Goal: Task Accomplishment & Management: Use online tool/utility

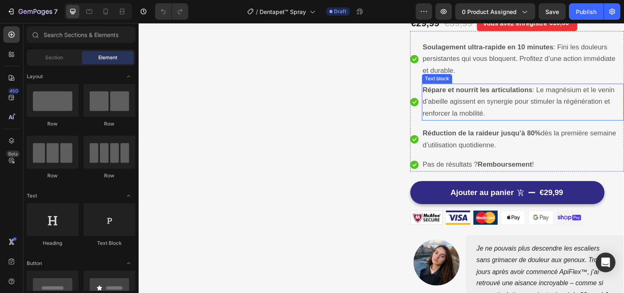
scroll to position [91, 0]
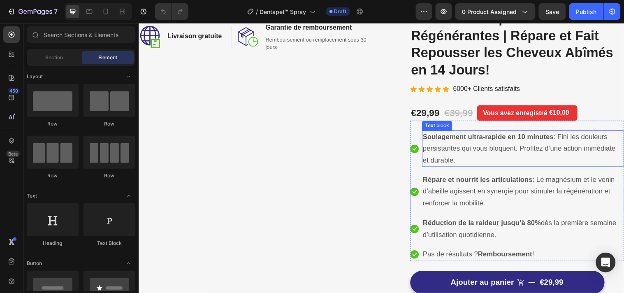
click at [455, 154] on span "Soulagement ultra-rapide en 10 minutes : Fini les douleurs persistantes qui vou…" at bounding box center [525, 150] width 196 height 32
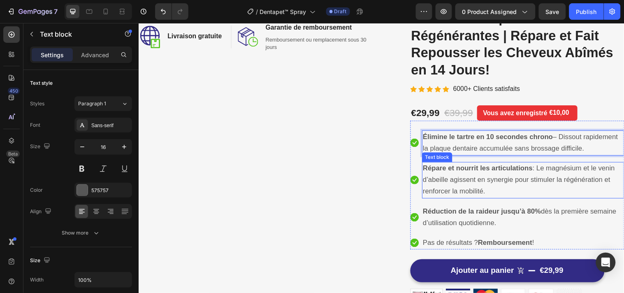
click at [457, 185] on span "Répare et nourrit les articulations : Le magnésium et le venin d’abeille agisse…" at bounding box center [524, 182] width 195 height 32
click at [458, 185] on span "Répare et nourrit les articulations : Le magnésium et le venin d’abeille agisse…" at bounding box center [524, 182] width 195 height 32
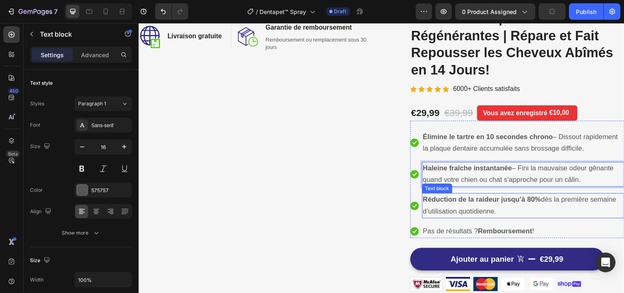
click at [439, 206] on strong "Réduction de la raideur jusqu’à 80%" at bounding box center [487, 202] width 120 height 8
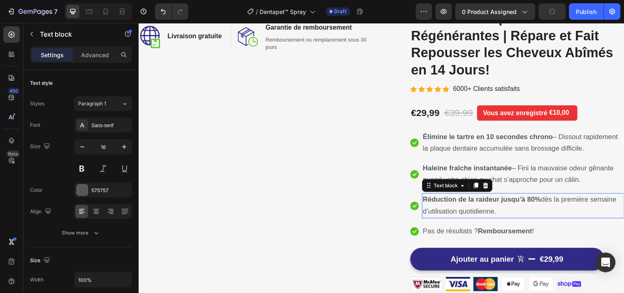
click at [439, 206] on strong "Réduction de la raideur jusqu’à 80%" at bounding box center [487, 202] width 120 height 8
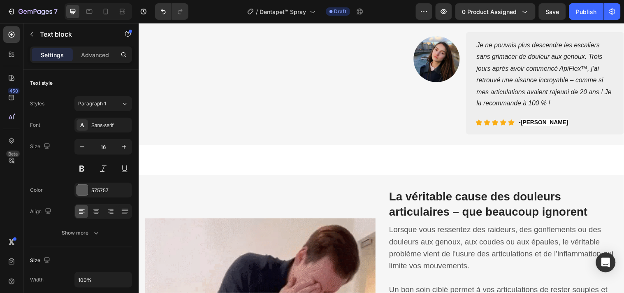
scroll to position [457, 0]
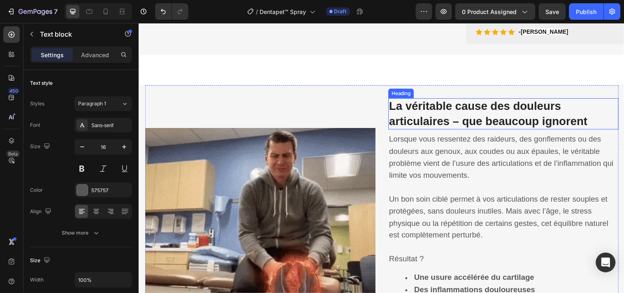
click at [511, 128] on strong "La véritable cause des douleurs articulaires – que beaucoup ignorent" at bounding box center [493, 115] width 201 height 28
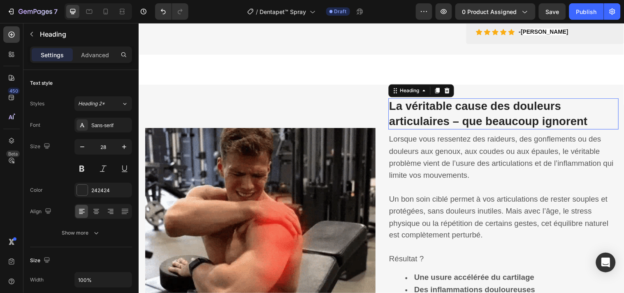
click at [511, 128] on strong "La véritable cause des douleurs articulaires – que beaucoup ignorent" at bounding box center [493, 115] width 201 height 28
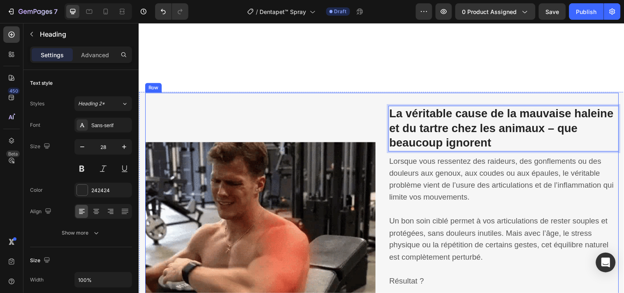
scroll to position [548, 0]
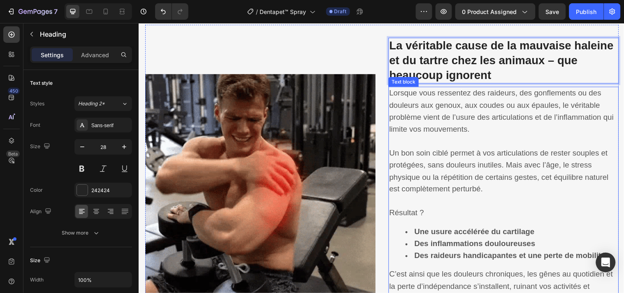
click at [489, 103] on span "Lorsque vous ressentez des raideurs, des gonflements ou des douleurs aux genoux…" at bounding box center [507, 111] width 228 height 45
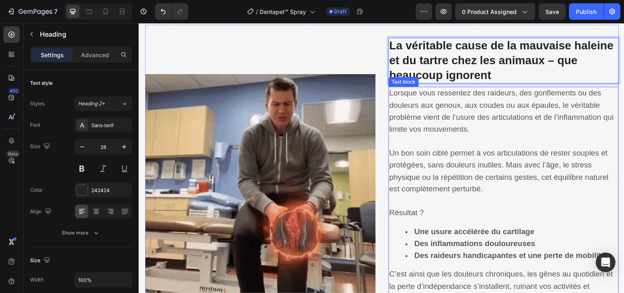
click at [489, 103] on span "Lorsque vous ressentez des raideurs, des gonflements ou des douleurs aux genoux…" at bounding box center [507, 111] width 228 height 45
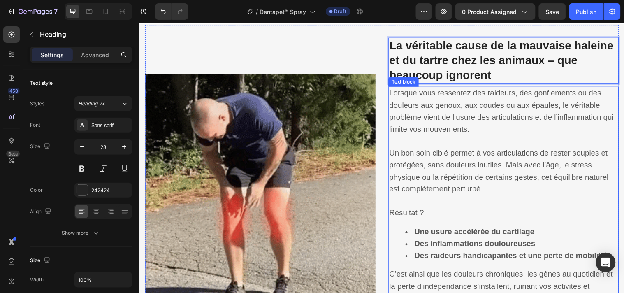
click at [489, 103] on span "Lorsque vous ressentez des raideurs, des gonflements ou des douleurs aux genoux…" at bounding box center [507, 111] width 228 height 45
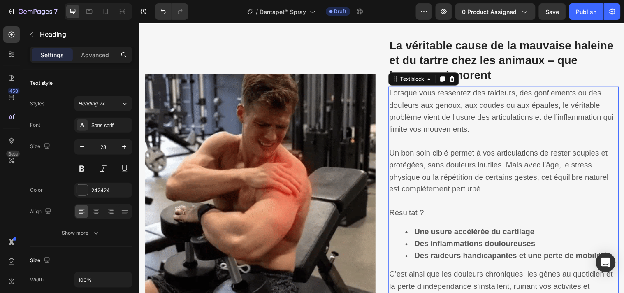
click at [489, 103] on span "Lorsque vous ressentez des raideurs, des gonflements ou des douleurs aux genoux…" at bounding box center [507, 111] width 228 height 45
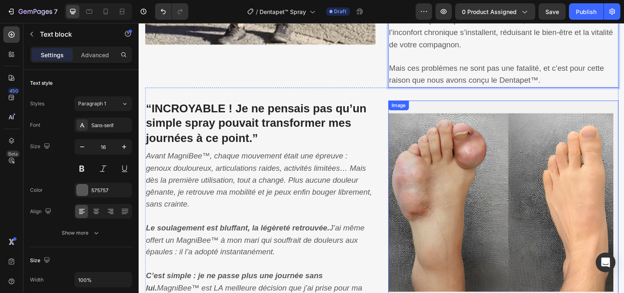
scroll to position [798, 0]
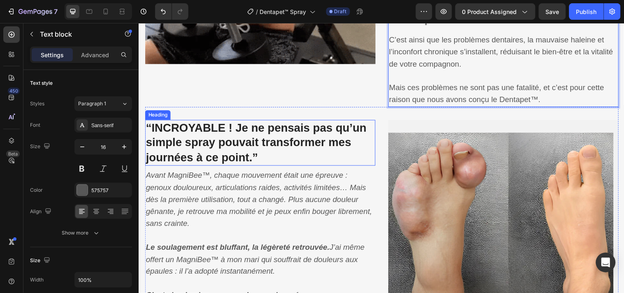
click at [323, 145] on strong "“INCROYABLE ! Je ne pensais pas qu’un simple spray pouvait transformer mes jour…" at bounding box center [258, 144] width 224 height 43
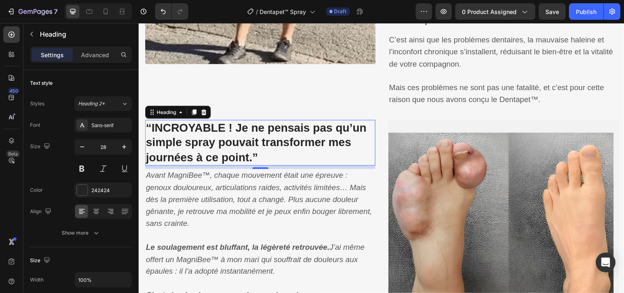
click at [323, 144] on strong "“INCROYABLE ! Je ne pensais pas qu’un simple spray pouvait transformer mes jour…" at bounding box center [258, 144] width 224 height 43
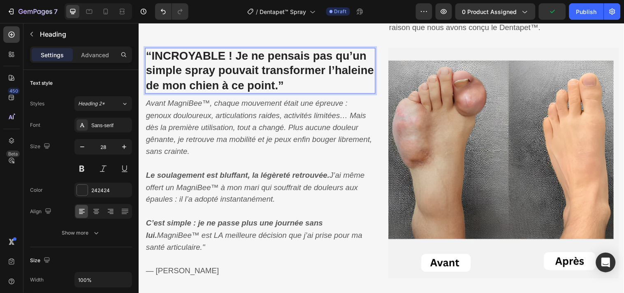
scroll to position [890, 0]
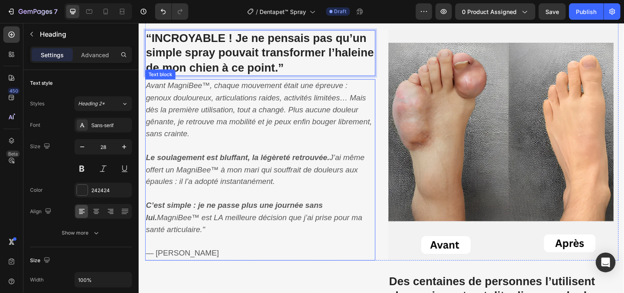
click at [240, 93] on p "Avant MagniBee™, chaque mouvement était une épreuve : genoux douloureux, articu…" at bounding box center [262, 110] width 232 height 61
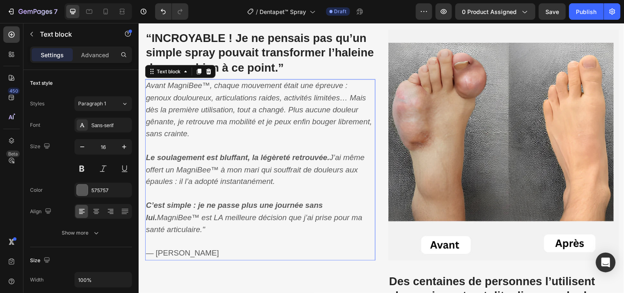
click at [240, 93] on p "Avant MagniBee™, chaque mouvement était une épreuve : genoux douloureux, articu…" at bounding box center [262, 110] width 232 height 61
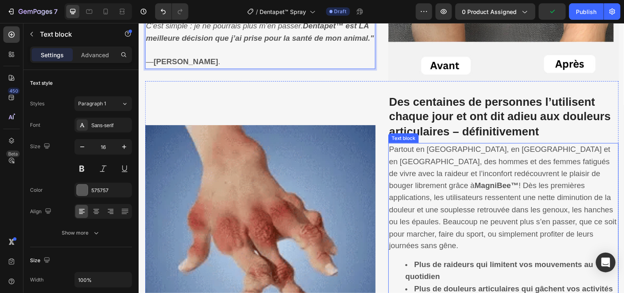
scroll to position [1072, 0]
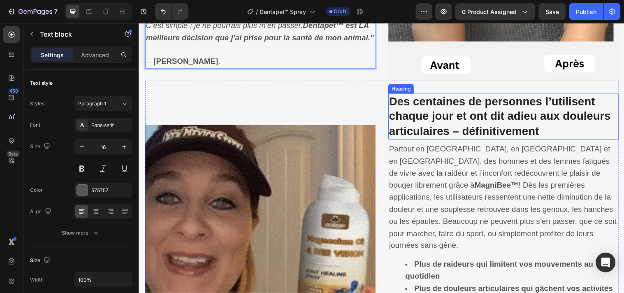
click at [479, 120] on strong "Des centaines de personnes l’utilisent chaque jour et ont dit adieu aux douleur…" at bounding box center [505, 117] width 225 height 43
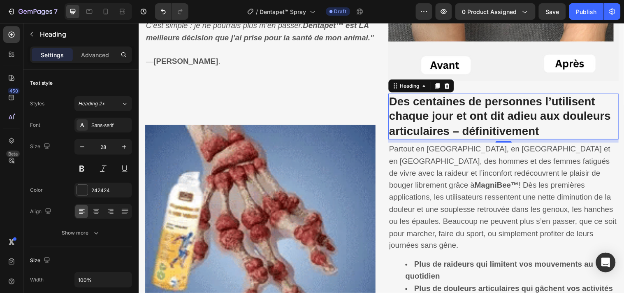
click at [479, 120] on strong "Des centaines de personnes l’utilisent chaque jour et ont dit adieu aux douleur…" at bounding box center [505, 117] width 225 height 43
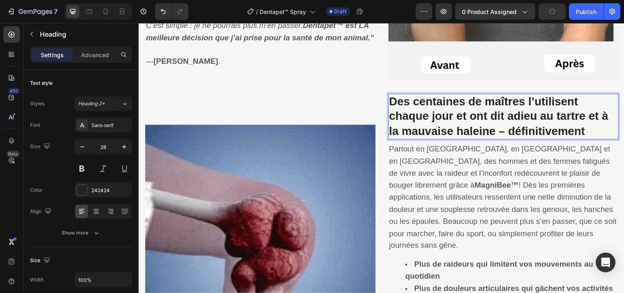
scroll to position [1164, 0]
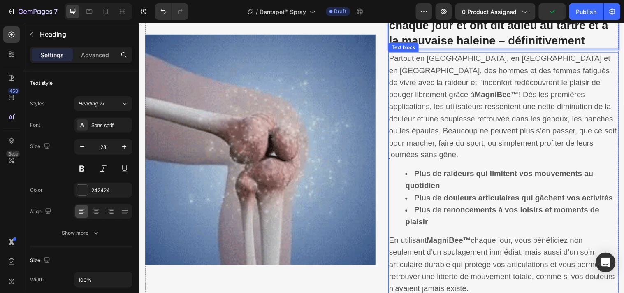
click at [451, 88] on p "Partout en [GEOGRAPHIC_DATA], en [GEOGRAPHIC_DATA] et en [GEOGRAPHIC_DATA], des…" at bounding box center [509, 108] width 232 height 110
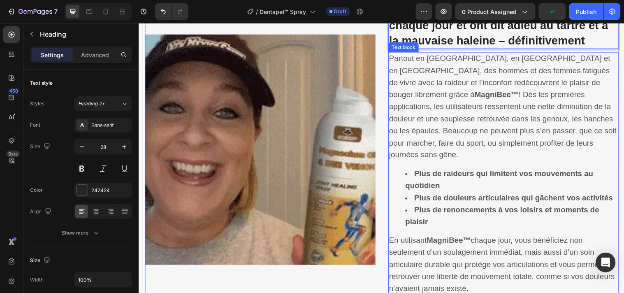
click at [451, 88] on p "Partout en [GEOGRAPHIC_DATA], en [GEOGRAPHIC_DATA] et en [GEOGRAPHIC_DATA], des…" at bounding box center [509, 108] width 232 height 110
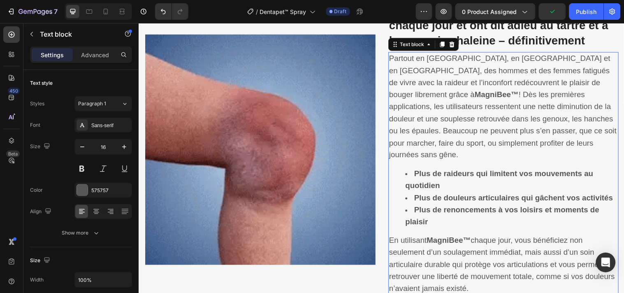
click at [451, 88] on p "Partout en [GEOGRAPHIC_DATA], en [GEOGRAPHIC_DATA] et en [GEOGRAPHIC_DATA], des…" at bounding box center [509, 108] width 232 height 110
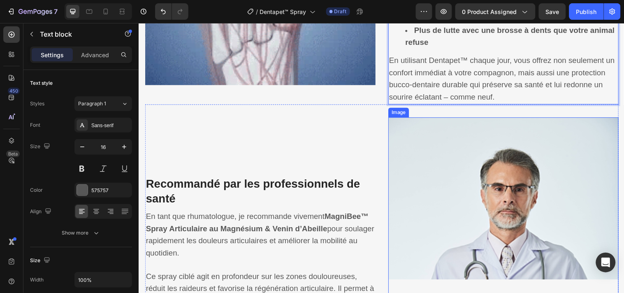
scroll to position [1425, 0]
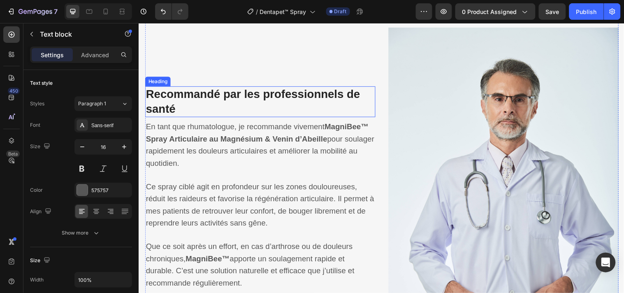
click at [316, 88] on strong "Recommandé par les professionnels de santé" at bounding box center [254, 102] width 217 height 28
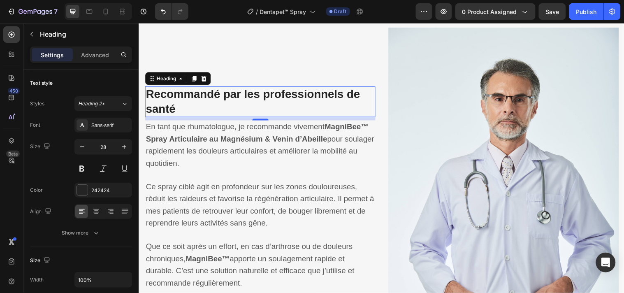
click at [316, 88] on strong "Recommandé par les professionnels de santé" at bounding box center [254, 102] width 217 height 28
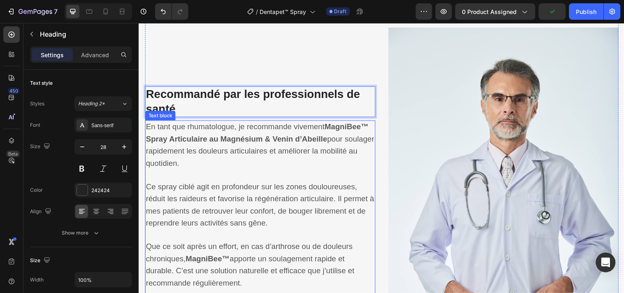
click at [273, 123] on p "En tant que rhumatologue, je recommande vivement MagniBee™ Spray Articulaire au…" at bounding box center [262, 146] width 232 height 49
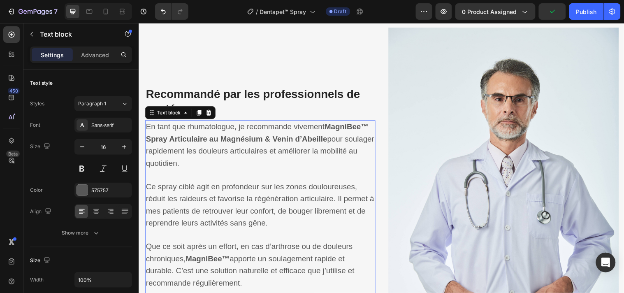
click at [273, 123] on p "En tant que rhumatologue, je recommande vivement MagniBee™ Spray Articulaire au…" at bounding box center [262, 146] width 232 height 49
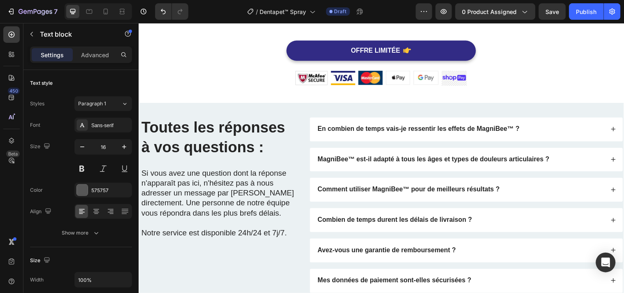
scroll to position [2172, 0]
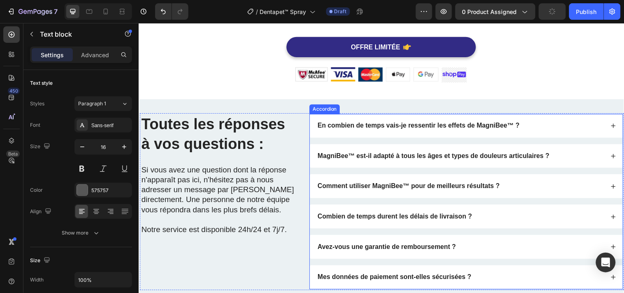
click at [539, 122] on div "En combien de temps vais-je ressentir les effets de MagniBee™ ?" at bounding box center [465, 126] width 292 height 11
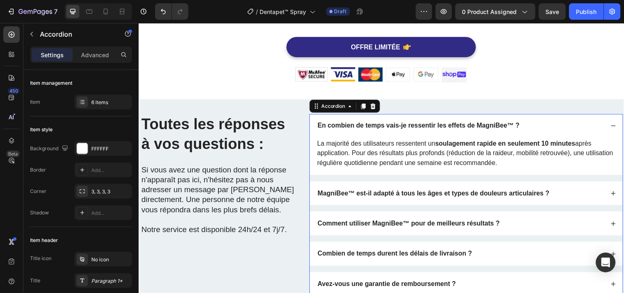
click at [412, 126] on strong "En combien de temps vais-je ressentir les effets de MagniBee™ ?" at bounding box center [422, 126] width 205 height 7
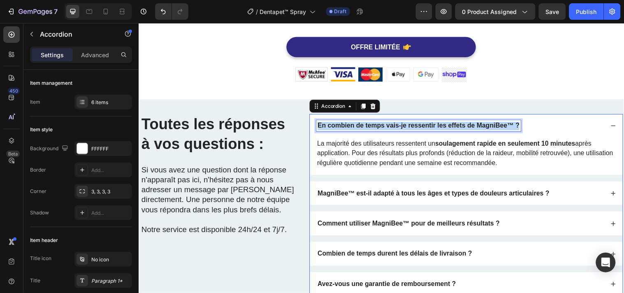
click at [412, 126] on strong "En combien de temps vais-je ressentir les effets de MagniBee™ ?" at bounding box center [422, 126] width 205 height 7
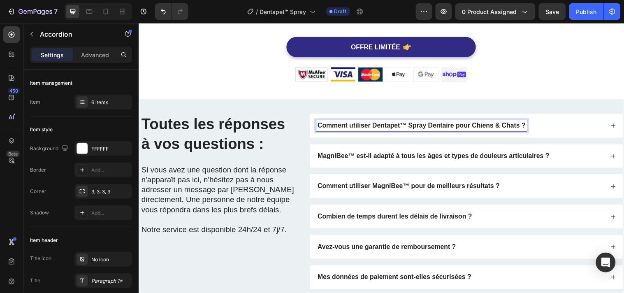
click at [547, 123] on div "Comment utiliser Dentapet™ Spray Dentaire pour Chiens & Chats ?" at bounding box center [465, 126] width 292 height 11
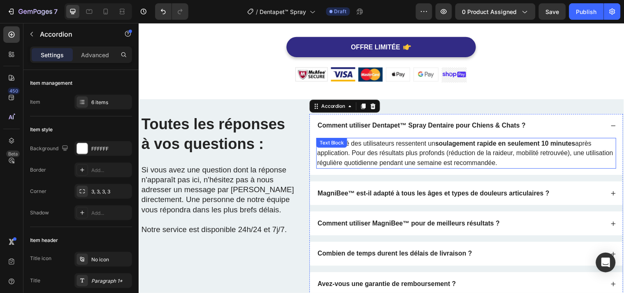
click at [496, 145] on strong "soulagement rapide en seulement 10 minutes" at bounding box center [511, 144] width 142 height 7
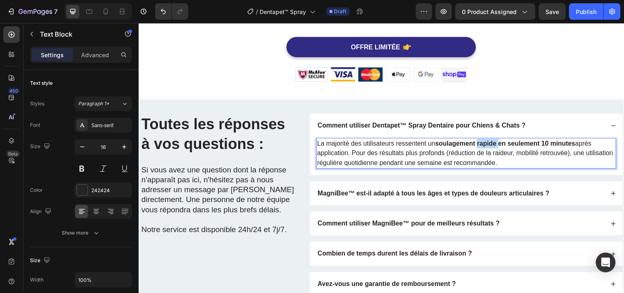
click at [496, 145] on strong "soulagement rapide en seulement 10 minutes" at bounding box center [511, 144] width 142 height 7
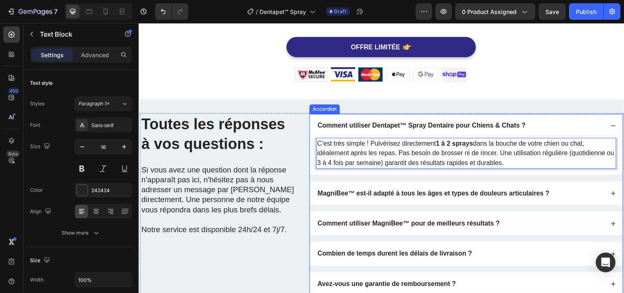
click at [570, 192] on div "MagniBee™ est-il adapté à tous les âges et types de douleurs articulaires ?" at bounding box center [465, 195] width 292 height 11
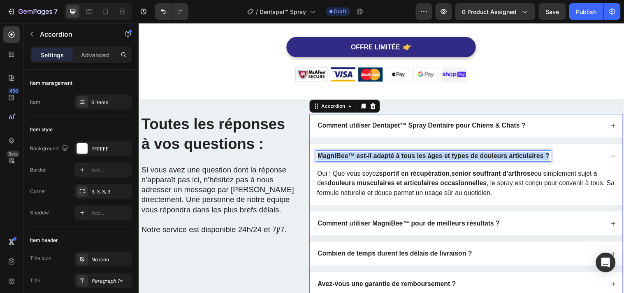
click at [506, 155] on strong "MagniBee™ est-il adapté à tous les âges et types de douleurs articulaires ?" at bounding box center [438, 157] width 236 height 7
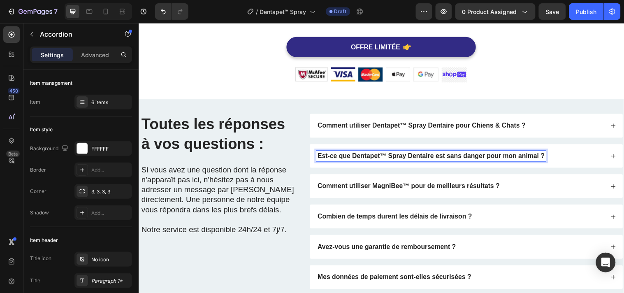
click at [562, 154] on div "Est-ce que Dentapet™ Spray Dentaire est sans danger pour mon animal ?" at bounding box center [465, 157] width 292 height 11
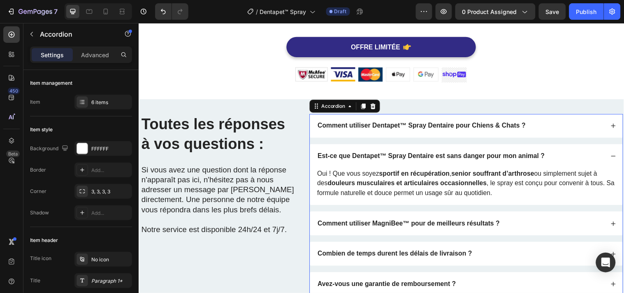
click at [510, 177] on strong "senior souffrant d’arthrose" at bounding box center [498, 174] width 84 height 7
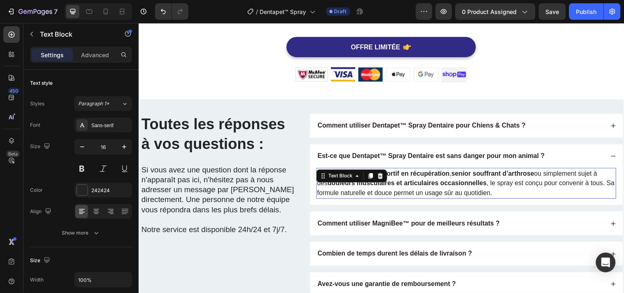
click at [510, 177] on strong "senior souffrant d’arthrose" at bounding box center [498, 174] width 84 height 7
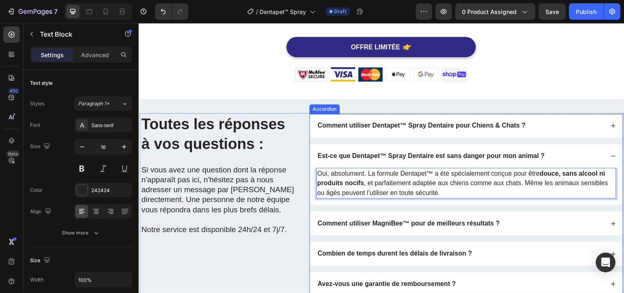
click at [517, 219] on div "Comment utiliser MagniBee™ pour de meilleurs résultats ?" at bounding box center [471, 226] width 318 height 24
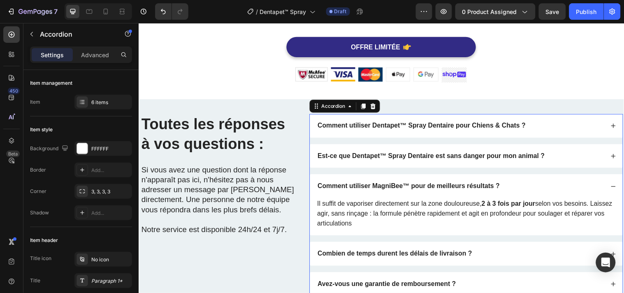
click at [478, 183] on div "Comment utiliser MagniBee™ pour de meilleurs résultats ?" at bounding box center [412, 188] width 187 height 11
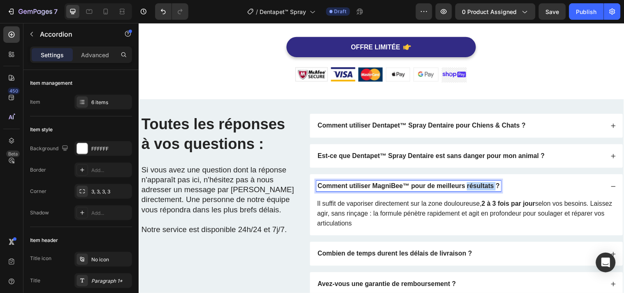
click at [478, 184] on strong "Comment utiliser MagniBee™ pour de meilleurs résultats ?" at bounding box center [412, 187] width 185 height 7
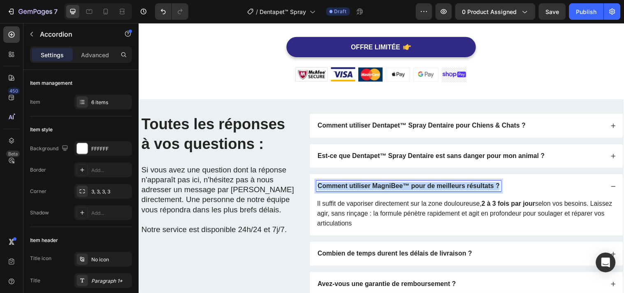
click at [478, 184] on strong "Comment utiliser MagniBee™ pour de meilleurs résultats ?" at bounding box center [412, 187] width 185 height 7
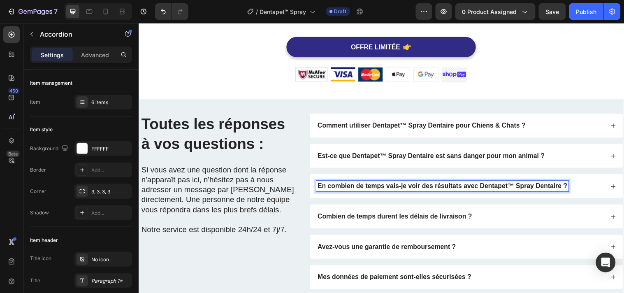
click at [580, 185] on div "En combien de temps vais-je voir des résultats avec Dentapet™ Spray Dentaire ?" at bounding box center [465, 188] width 292 height 11
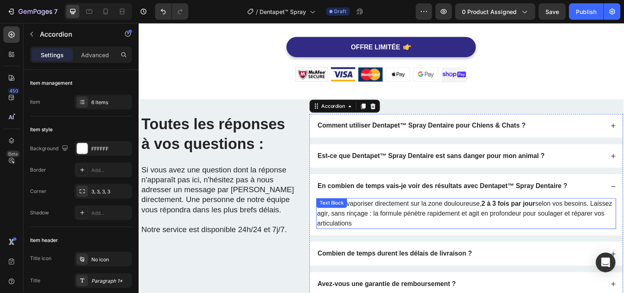
click at [505, 217] on p "Il suffit de vaporiser directement sur la zone douloureuse, 2 à 3 fois par jour…" at bounding box center [471, 216] width 303 height 30
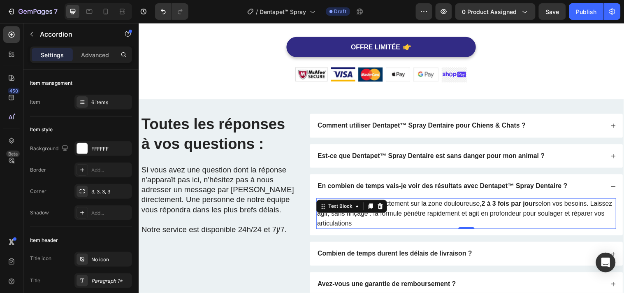
click at [505, 217] on p "Il suffit de vaporiser directement sur la zone douloureuse, 2 à 3 fois par jour…" at bounding box center [471, 216] width 303 height 30
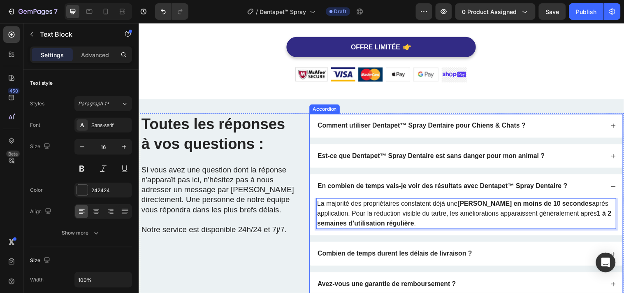
drag, startPoint x: 511, startPoint y: 265, endPoint x: 493, endPoint y: 263, distance: 18.7
click at [511, 264] on div "Combien de temps durent les délais de livraison ?" at bounding box center [471, 257] width 318 height 24
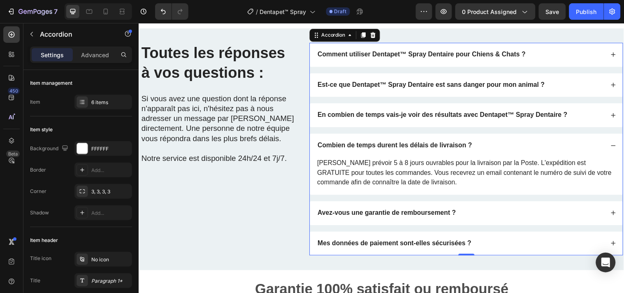
scroll to position [2264, 0]
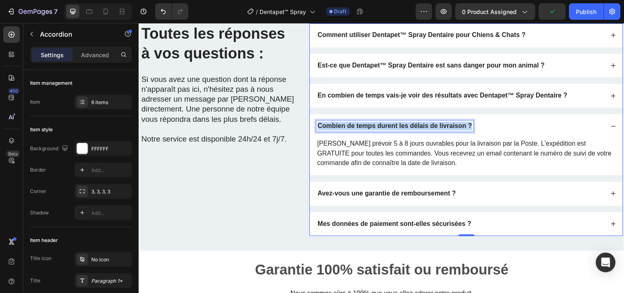
click at [402, 129] on strong "Combien de temps durent les délais de livraison ?" at bounding box center [398, 126] width 157 height 7
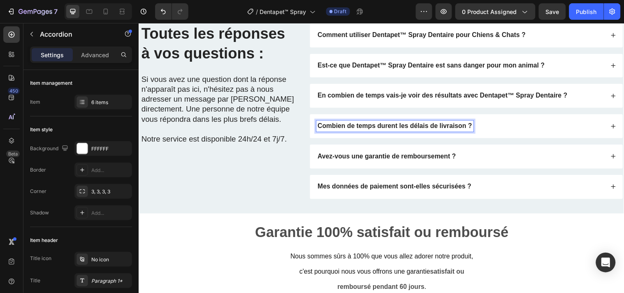
click at [499, 129] on div "Combien de temps durent les délais de livraison ?" at bounding box center [465, 127] width 292 height 11
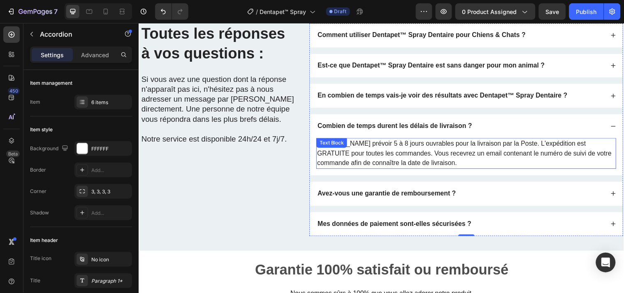
click at [476, 148] on p "[PERSON_NAME] prévoir 5 à 8 jours ouvrables pour la livraison par la Poste. L'e…" at bounding box center [471, 155] width 303 height 30
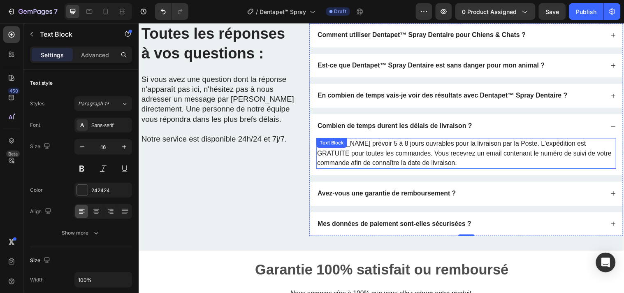
click at [476, 148] on p "[PERSON_NAME] prévoir 5 à 8 jours ouvrables pour la livraison par la Poste. L'e…" at bounding box center [471, 155] width 303 height 30
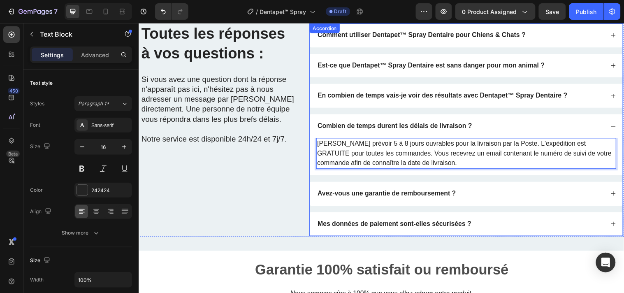
click at [475, 189] on div "Avez-vous une garantie de remboursement ?" at bounding box center [471, 196] width 318 height 24
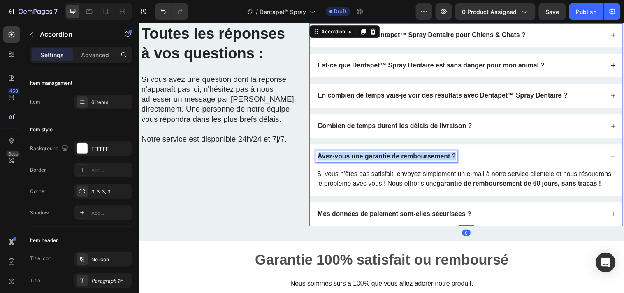
click at [450, 156] on strong "Avez-vous une garantie de remboursement ?" at bounding box center [390, 157] width 141 height 7
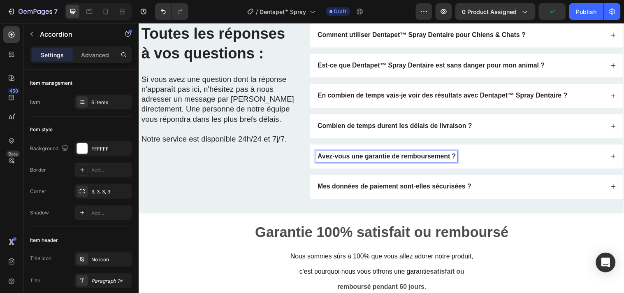
click at [493, 157] on div "Avez-vous une garantie de remboursement ?" at bounding box center [465, 158] width 292 height 11
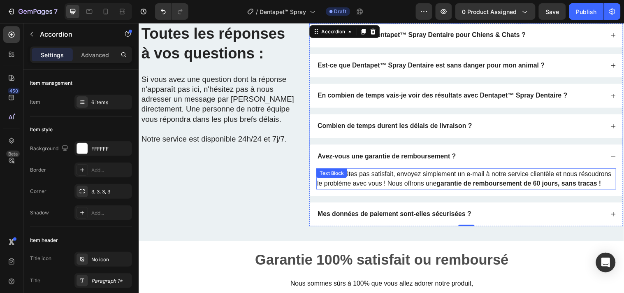
click at [456, 187] on p "Si vous n'êtes pas satisfait, envoyez simplement un e-mail à notre service clie…" at bounding box center [471, 181] width 303 height 20
click at [459, 184] on p "Si vous n'êtes pas satisfait, envoyez simplement un e-mail à notre service clie…" at bounding box center [471, 181] width 303 height 20
click at [460, 184] on p "Si vous n'êtes pas satisfait, envoyez simplement un e-mail à notre service clie…" at bounding box center [471, 181] width 303 height 20
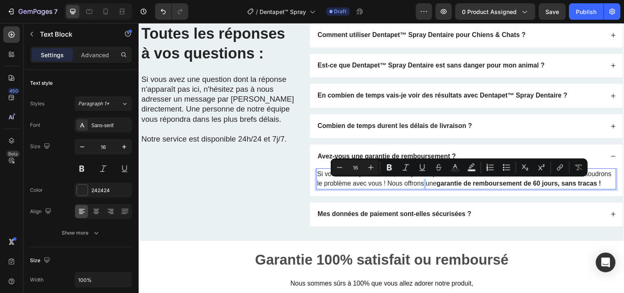
click at [449, 174] on div "Text Color" at bounding box center [455, 167] width 15 height 15
click at [446, 180] on p "Si vous n'êtes pas satisfait, envoyez simplement un e-mail à notre service clie…" at bounding box center [471, 181] width 303 height 20
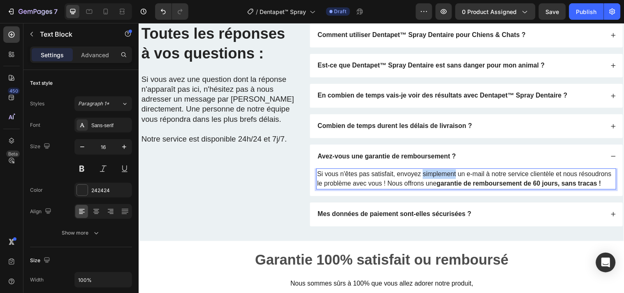
click at [445, 180] on p "Si vous n'êtes pas satisfait, envoyez simplement un e-mail à notre service clie…" at bounding box center [471, 181] width 303 height 20
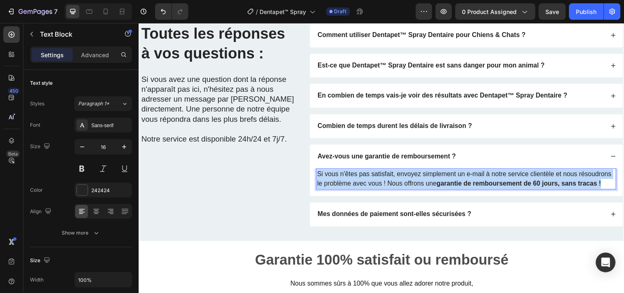
click at [445, 180] on p "Si vous n'êtes pas satisfait, envoyez simplement un e-mail à notre service clie…" at bounding box center [471, 181] width 303 height 20
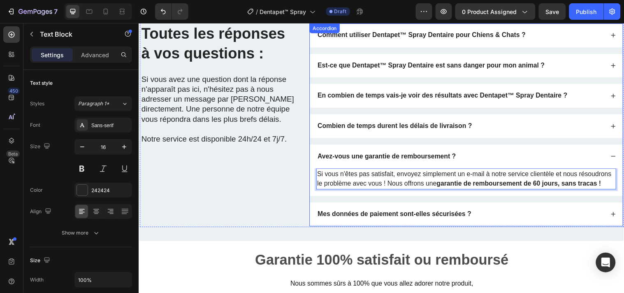
click at [526, 222] on div "Mes données de paiement sont-elles sécurisées ?" at bounding box center [465, 216] width 292 height 11
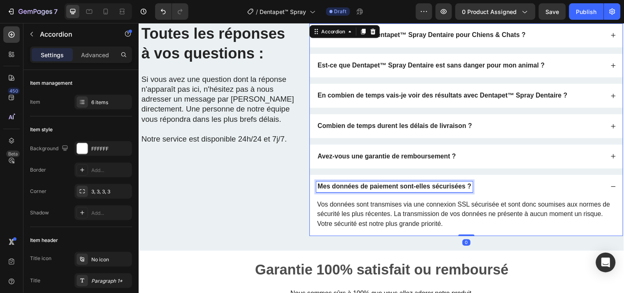
click at [410, 189] on strong "Mes données de paiement sont-elles sécurisées ?" at bounding box center [398, 188] width 156 height 7
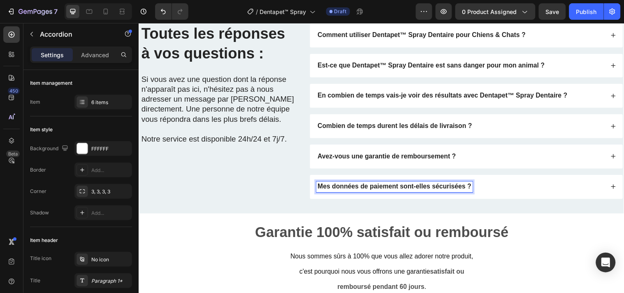
click at [508, 184] on div "Mes données de paiement sont-elles sécurisées ?" at bounding box center [465, 188] width 292 height 11
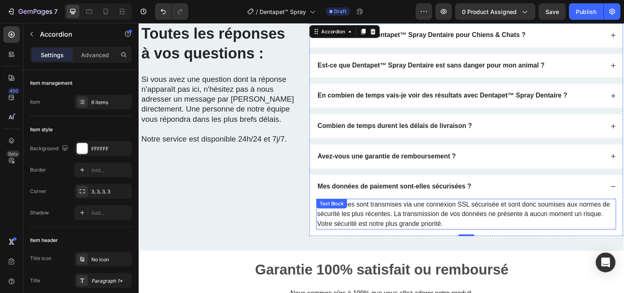
click at [445, 206] on p "Vos données sont transmises via une connexion SSL sécurisée et sont donc soumis…" at bounding box center [471, 217] width 303 height 30
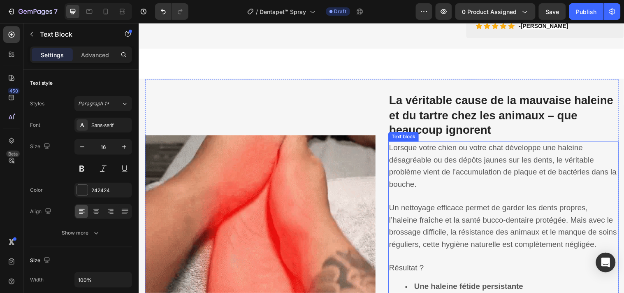
scroll to position [548, 0]
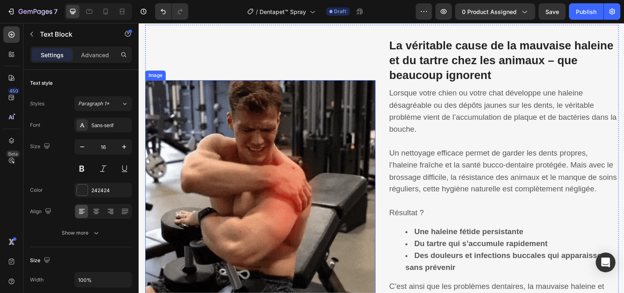
click at [318, 190] on img at bounding box center [262, 198] width 234 height 234
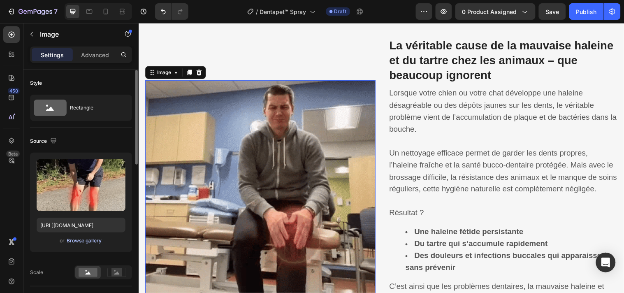
click at [94, 240] on div "Browse gallery" at bounding box center [84, 240] width 35 height 7
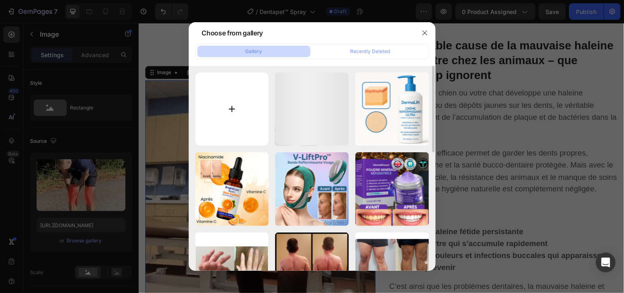
click at [239, 99] on input "file" at bounding box center [232, 109] width 74 height 74
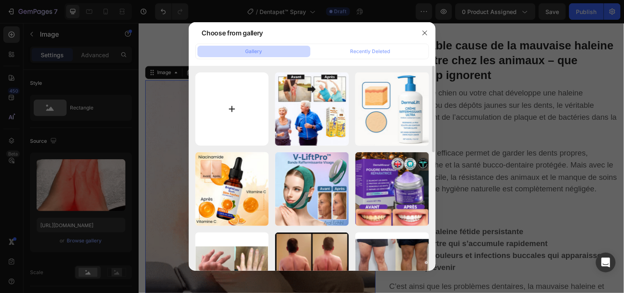
type input "C:\fakepath\1.png"
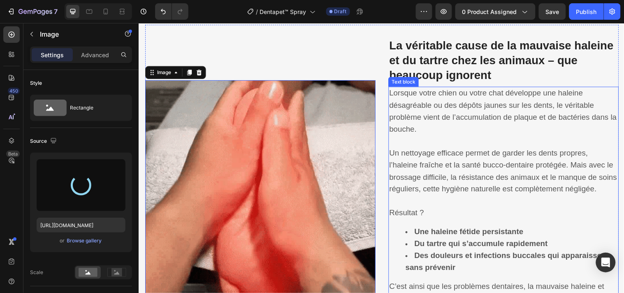
type input "[URL][DOMAIN_NAME]"
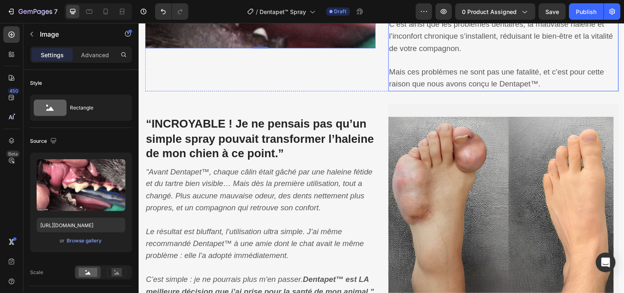
scroll to position [822, 0]
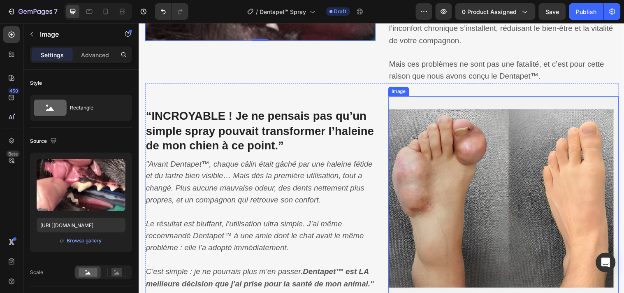
drag, startPoint x: 454, startPoint y: 160, endPoint x: 432, endPoint y: 184, distance: 32.6
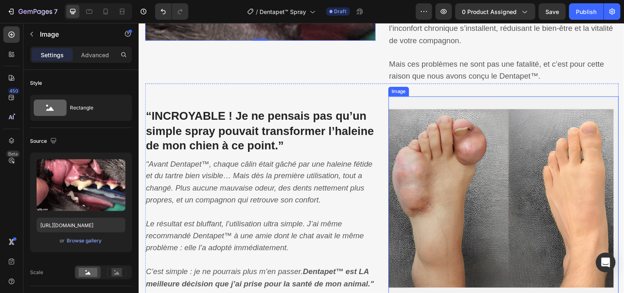
click at [454, 161] on img at bounding box center [509, 214] width 234 height 234
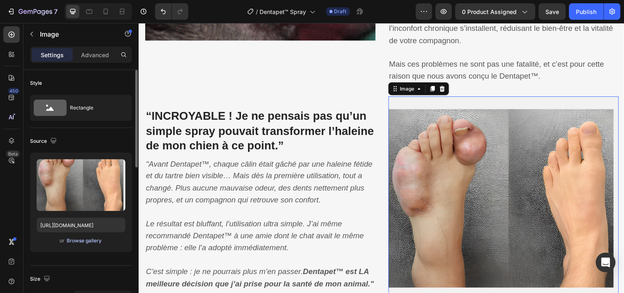
click at [79, 240] on div "Browse gallery" at bounding box center [84, 240] width 35 height 7
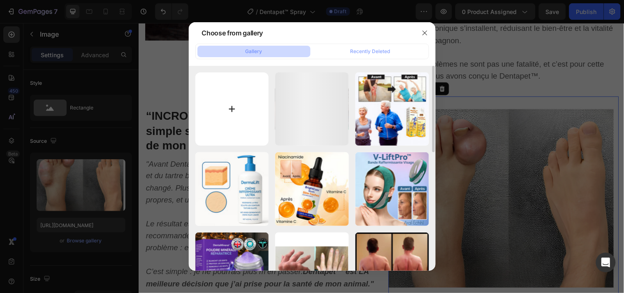
click at [231, 110] on input "file" at bounding box center [232, 109] width 74 height 74
type input "C:\fakepath\2.png"
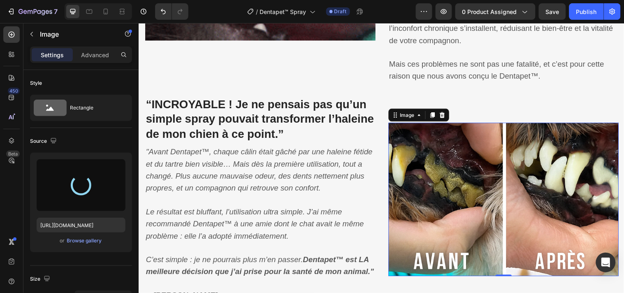
type input "[URL][DOMAIN_NAME]"
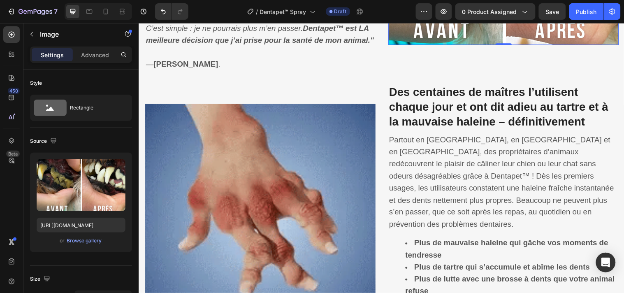
scroll to position [1096, 0]
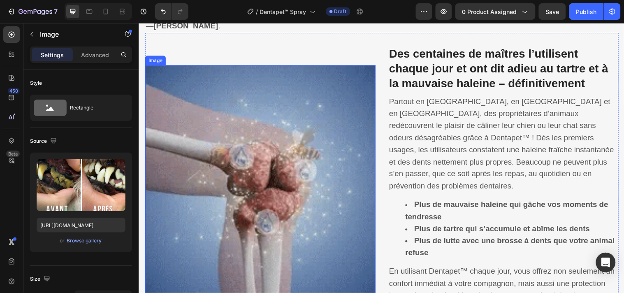
click at [291, 180] on img at bounding box center [262, 182] width 234 height 234
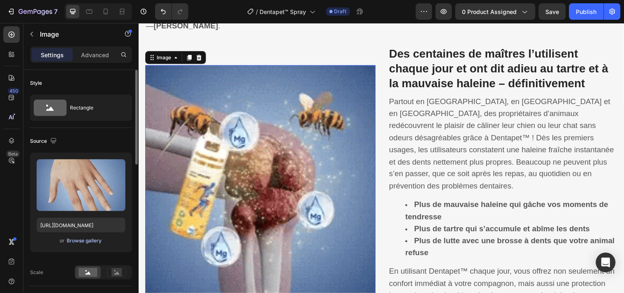
click at [92, 240] on div "Browse gallery" at bounding box center [84, 240] width 35 height 7
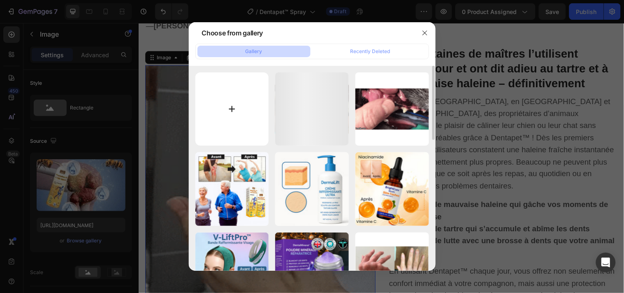
click at [229, 106] on input "file" at bounding box center [232, 109] width 74 height 74
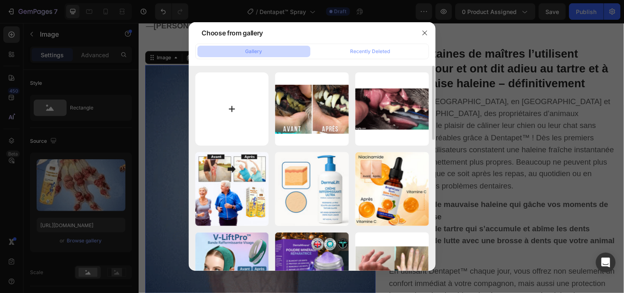
type input "C:\fakepath\3.png"
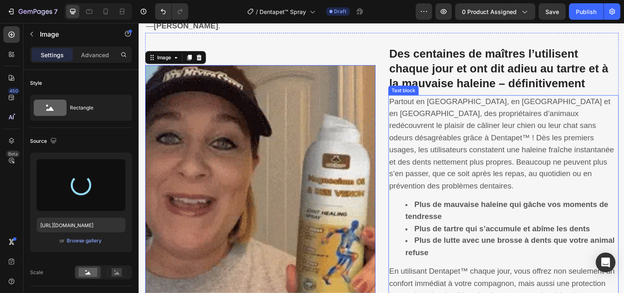
type input "[URL][DOMAIN_NAME]"
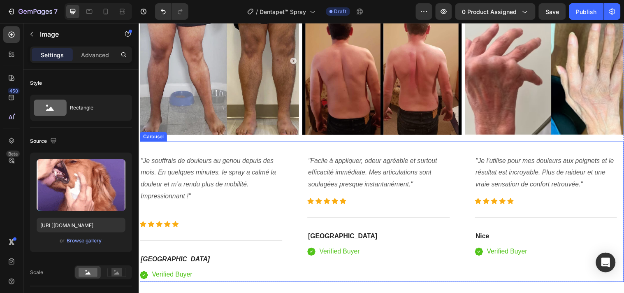
scroll to position [1827, 0]
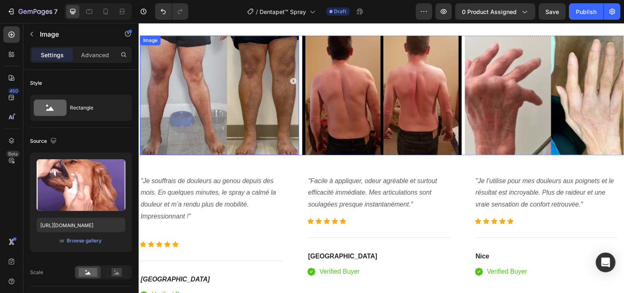
click at [266, 151] on img at bounding box center [221, 95] width 162 height 121
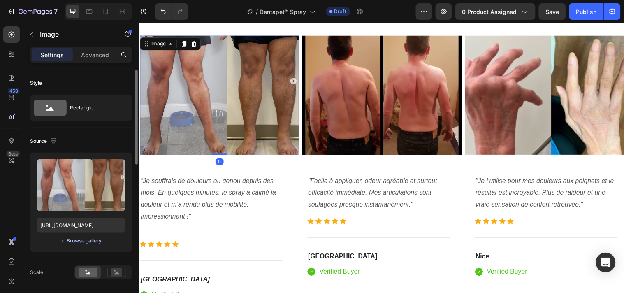
click at [97, 237] on div "Browse gallery" at bounding box center [84, 240] width 35 height 7
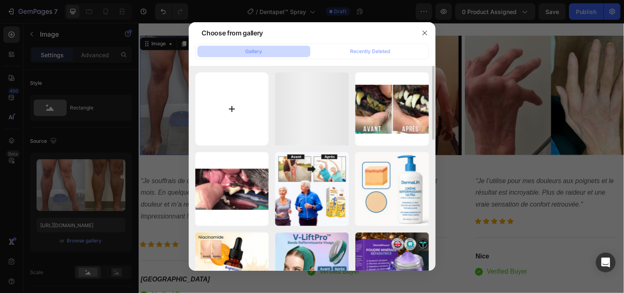
click at [226, 105] on input "file" at bounding box center [232, 109] width 74 height 74
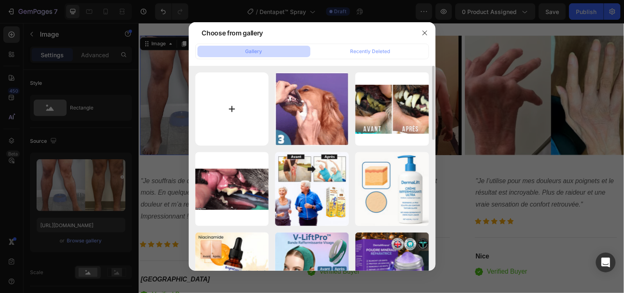
type input "C:\fakepath\4.png"
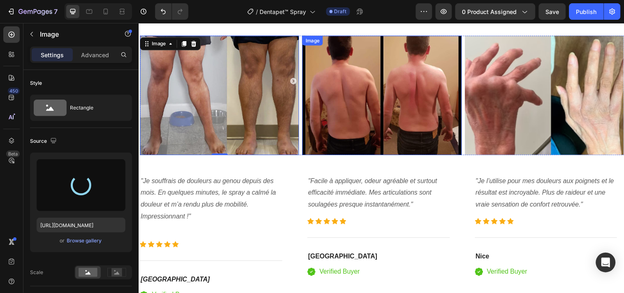
type input "[URL][DOMAIN_NAME]"
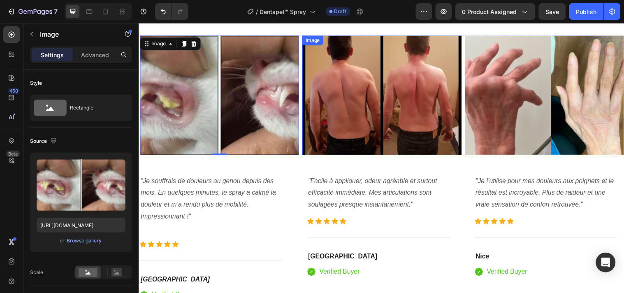
click at [349, 108] on img at bounding box center [386, 95] width 162 height 121
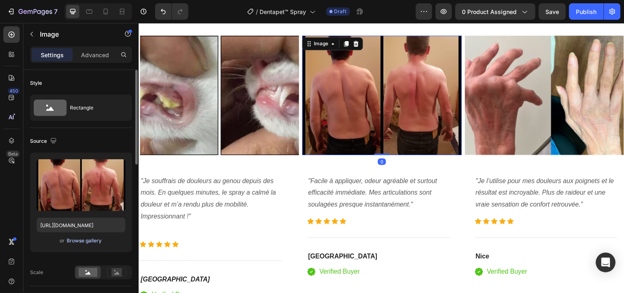
click at [94, 238] on div "Browse gallery" at bounding box center [84, 240] width 35 height 7
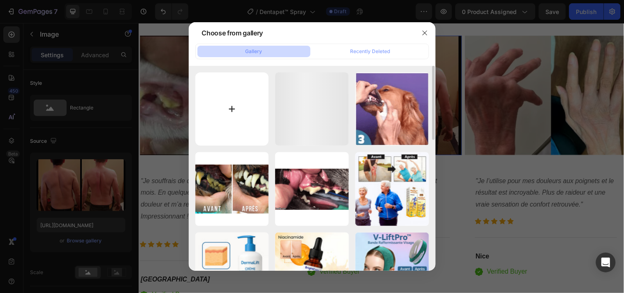
click at [235, 101] on input "file" at bounding box center [232, 109] width 74 height 74
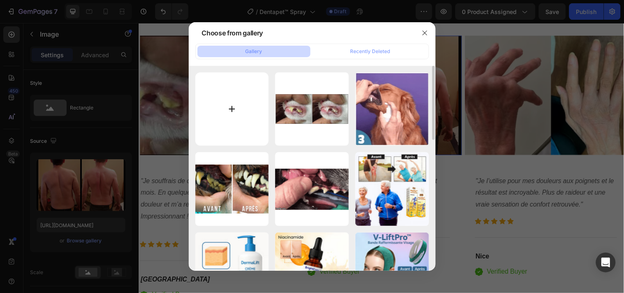
type input "C:\fakepath\5.png"
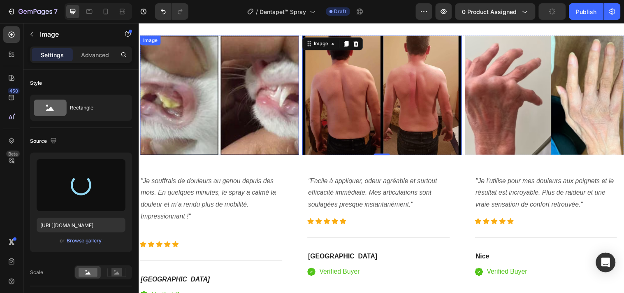
type input "[URL][DOMAIN_NAME]"
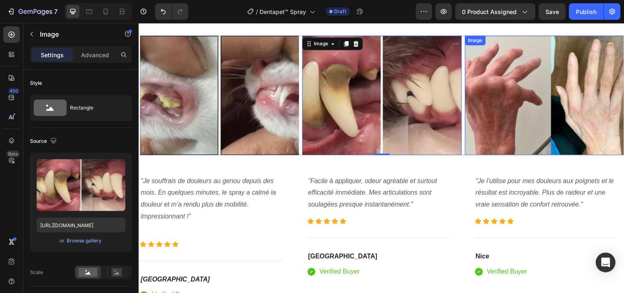
click at [511, 100] on img at bounding box center [551, 95] width 162 height 121
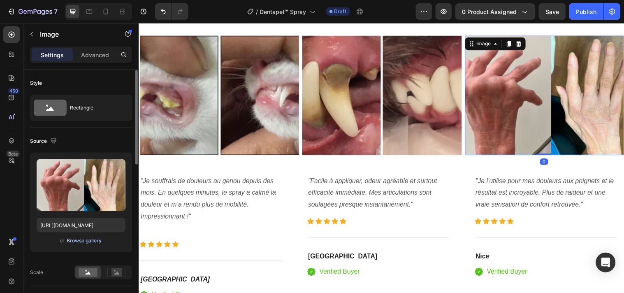
click at [90, 240] on div "Browse gallery" at bounding box center [84, 240] width 35 height 7
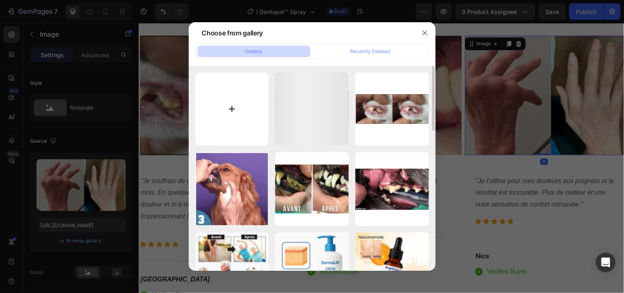
click at [226, 109] on input "file" at bounding box center [232, 109] width 74 height 74
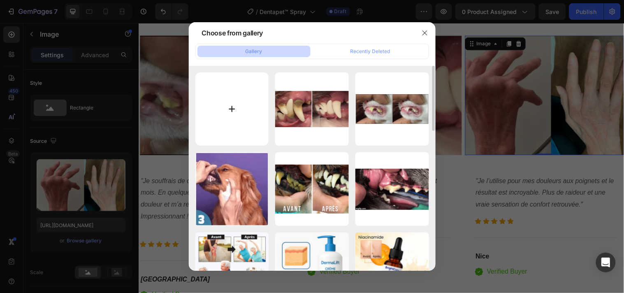
type input "C:\fakepath\6.png"
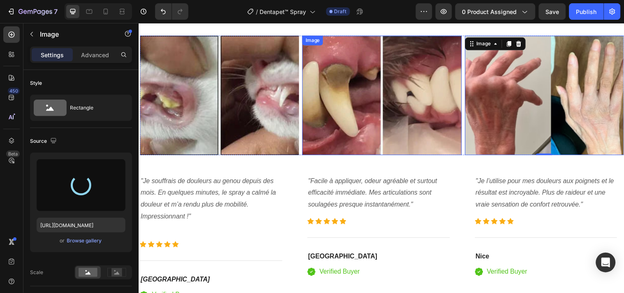
type input "[URL][DOMAIN_NAME]"
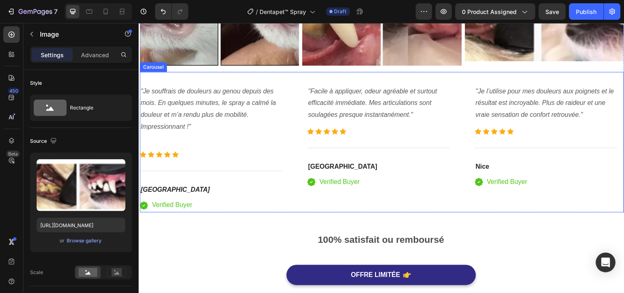
scroll to position [1918, 0]
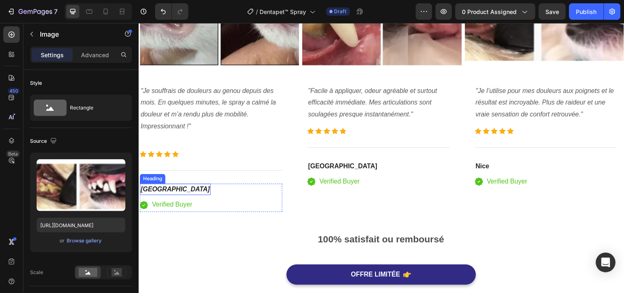
click at [166, 188] on icon "[GEOGRAPHIC_DATA]" at bounding box center [176, 191] width 70 height 7
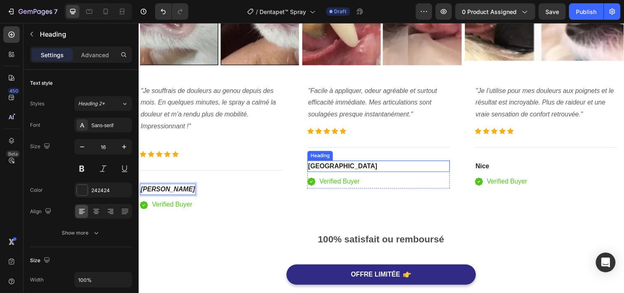
click at [320, 164] on strong "[GEOGRAPHIC_DATA]" at bounding box center [346, 167] width 70 height 7
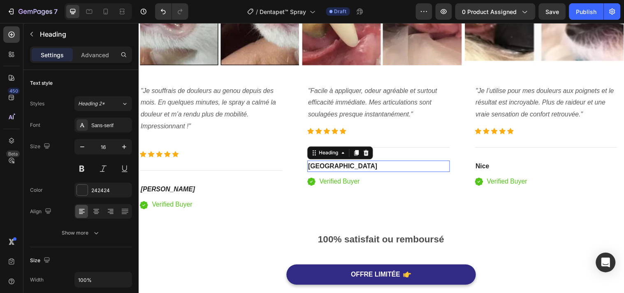
click at [320, 164] on strong "[GEOGRAPHIC_DATA]" at bounding box center [346, 167] width 70 height 7
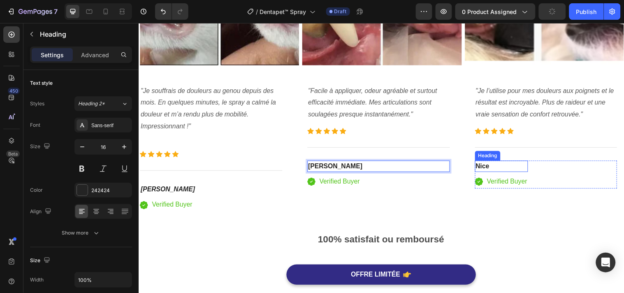
click at [493, 167] on strong "Nice" at bounding box center [488, 167] width 14 height 7
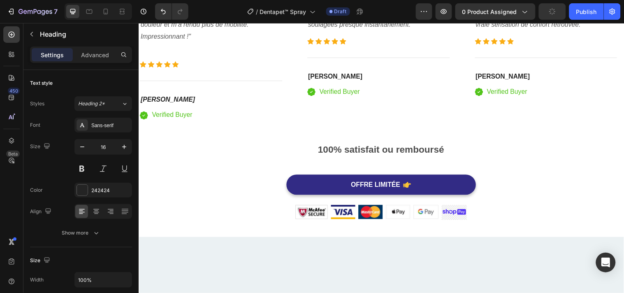
scroll to position [1827, 0]
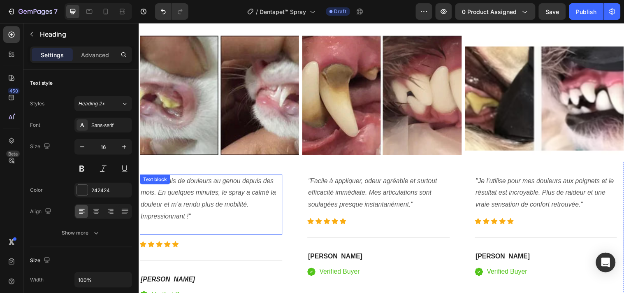
click at [229, 192] on icon ""Je souffrais de douleurs au genou depuis des mois. En quelques minutes, le spr…" at bounding box center [209, 200] width 137 height 42
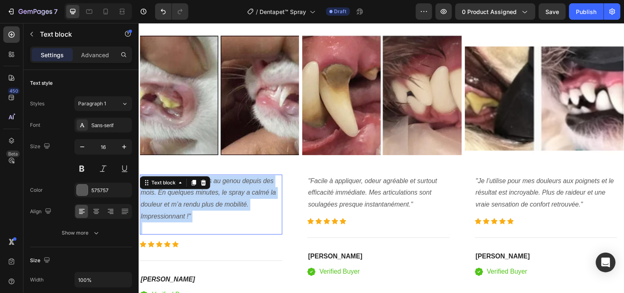
click at [229, 192] on icon ""Je souffrais de douleurs au genou depuis des mois. En quelques minutes, le spr…" at bounding box center [209, 200] width 137 height 42
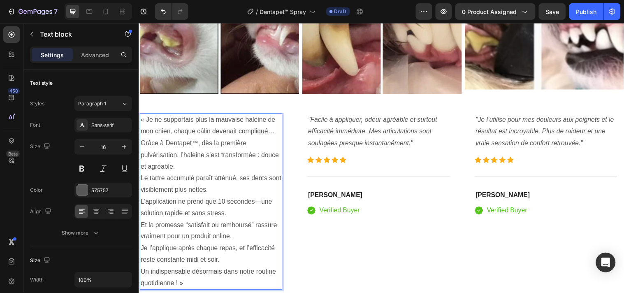
scroll to position [1889, 0]
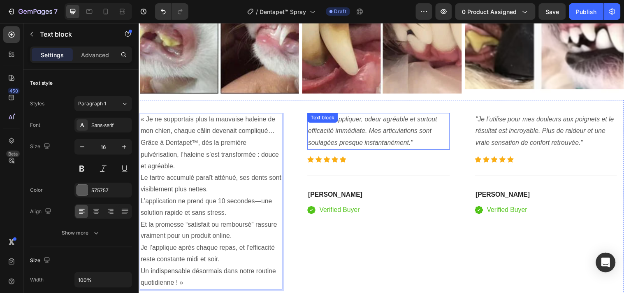
click at [373, 134] on icon ""Facile à appliquer, odeur agréable et surtout efficacité immédiate. Mes articu…" at bounding box center [376, 132] width 131 height 31
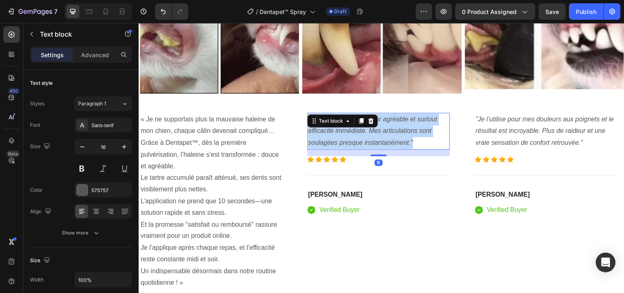
click at [373, 134] on icon ""Facile à appliquer, odeur agréable et surtout efficacité immédiate. Mes articu…" at bounding box center [376, 132] width 131 height 31
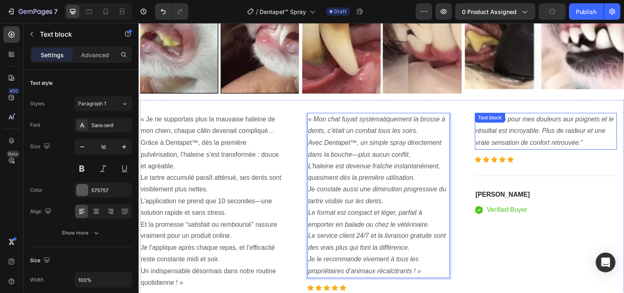
click at [523, 137] on p ""Je l’utilise pour mes douleurs aux poignets et le résultat est incroyable. Plu…" at bounding box center [552, 132] width 143 height 35
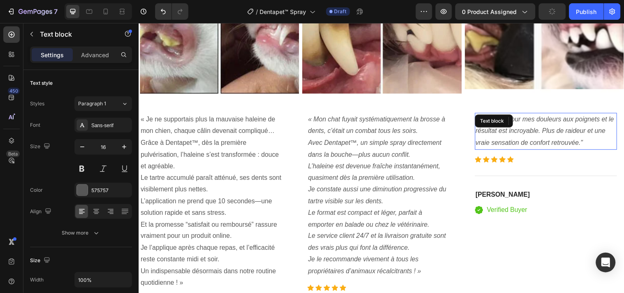
click at [523, 137] on p ""Je l’utilise pour mes douleurs aux poignets et le résultat est incroyable. Plu…" at bounding box center [552, 132] width 143 height 35
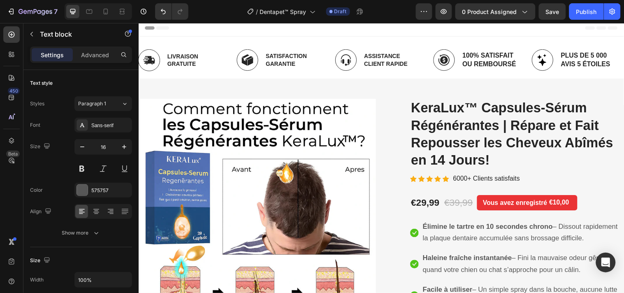
scroll to position [0, 0]
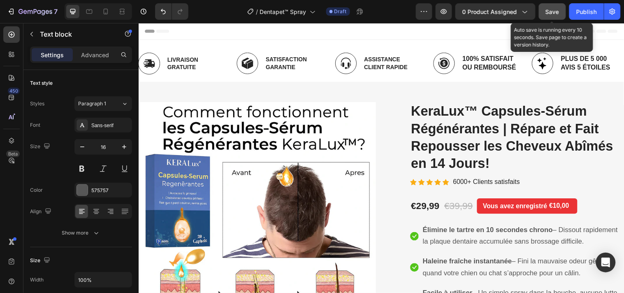
click at [553, 14] on span "Save" at bounding box center [553, 11] width 14 height 7
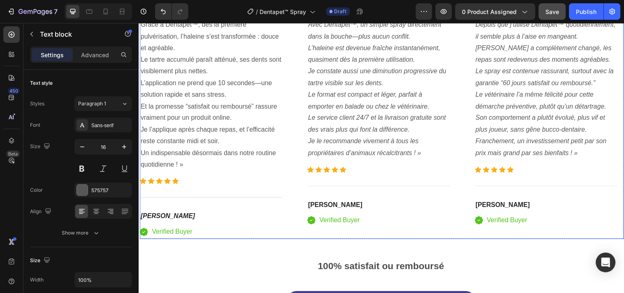
scroll to position [1644, 0]
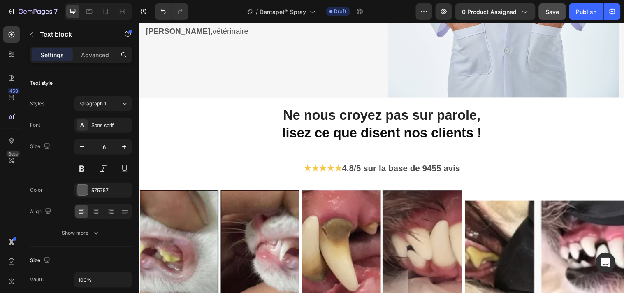
scroll to position [1553, 0]
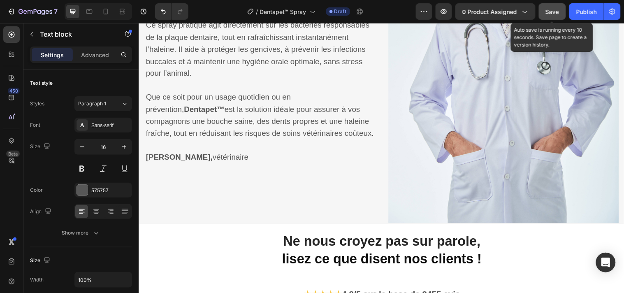
click at [545, 10] on button "Save" at bounding box center [552, 11] width 27 height 16
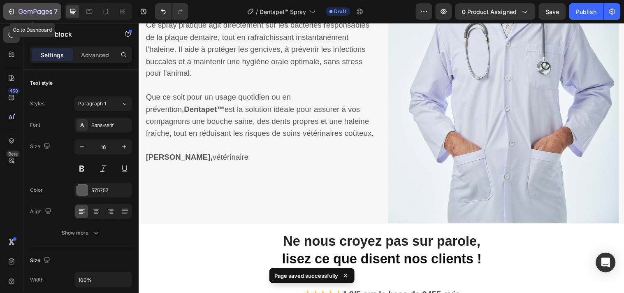
click at [9, 14] on icon "button" at bounding box center [11, 11] width 8 height 8
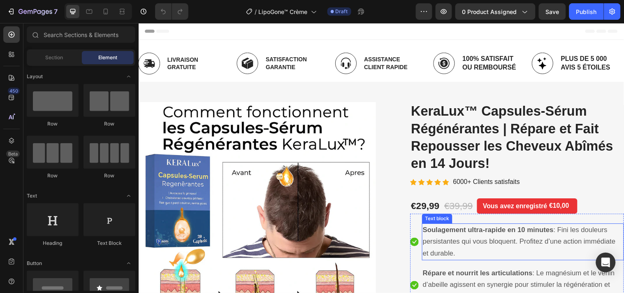
scroll to position [91, 0]
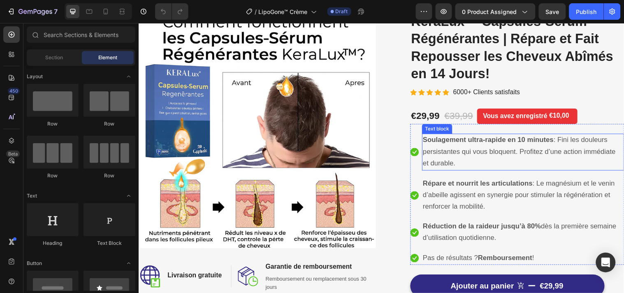
click at [463, 153] on span "Soulagement ultra-rapide en 10 minutes : Fini les douleurs persistantes qui vou…" at bounding box center [525, 153] width 196 height 32
click at [462, 151] on span "Soulagement ultra-rapide en 10 minutes : Fini les douleurs persistantes qui vou…" at bounding box center [525, 153] width 196 height 32
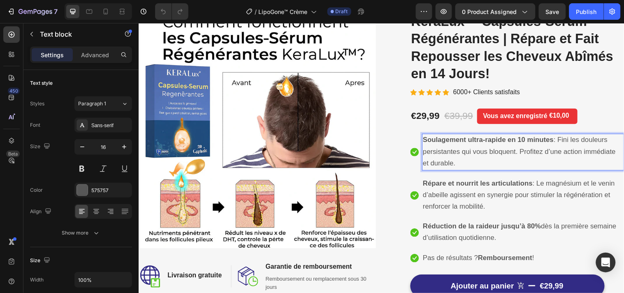
click at [462, 151] on span "Soulagement ultra-rapide en 10 minutes : Fini les douleurs persistantes qui vou…" at bounding box center [525, 153] width 196 height 32
click at [462, 150] on span "Soulagement ultra-rapide en 10 minutes : Fini les douleurs persistantes qui vou…" at bounding box center [525, 153] width 196 height 32
click at [467, 203] on span "Répare et nourrit les articulations : Le magnésium et le venin d’abeille agisse…" at bounding box center [524, 197] width 195 height 32
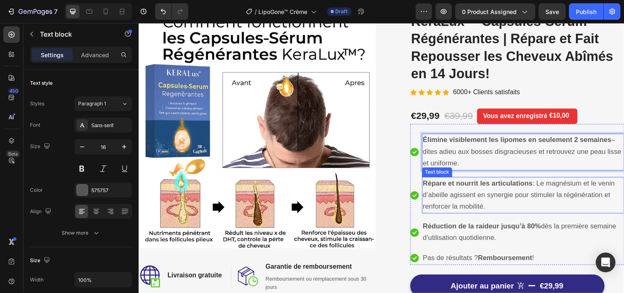
click at [468, 201] on span "Répare et nourrit les articulations : Le magnésium et le venin d’abeille agisse…" at bounding box center [524, 197] width 195 height 32
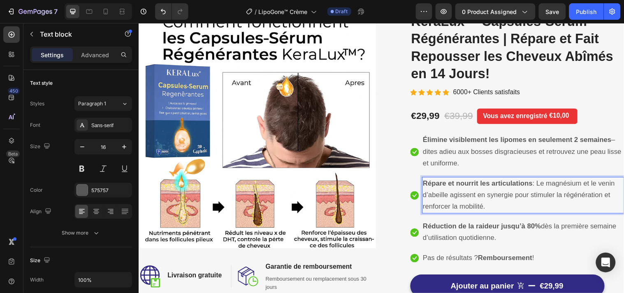
click at [463, 206] on p "Répare et nourrit les articulations : Le magnésium et le venin d’abeille agisse…" at bounding box center [528, 197] width 203 height 35
click at [464, 206] on p "Répare et nourrit les articulations : Le magnésium et le venin d’abeille agisse…" at bounding box center [528, 197] width 203 height 35
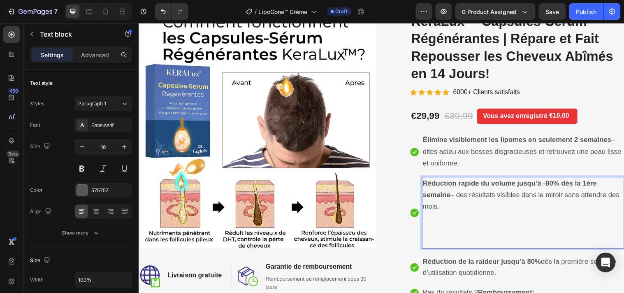
click at [439, 244] on p "Rich Text Editor. Editing area: main" at bounding box center [528, 239] width 203 height 24
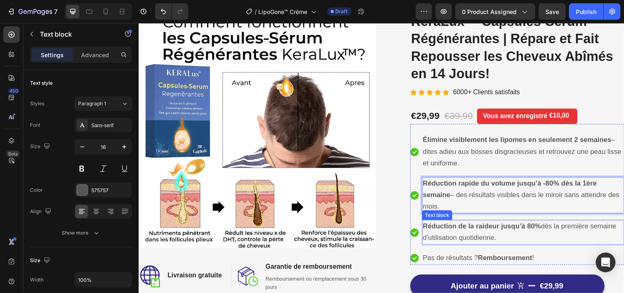
click at [471, 237] on p "Réduction de la raideur jusqu’à 80% dès la première semaine d’utilisation quoti…" at bounding box center [528, 235] width 203 height 24
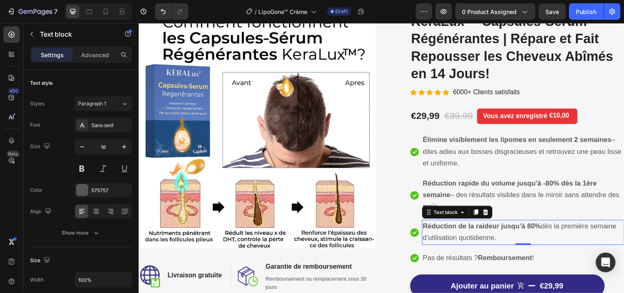
click at [471, 237] on p "Réduction de la raideur jusqu’à 80% dès la première semaine d’utilisation quoti…" at bounding box center [528, 235] width 203 height 24
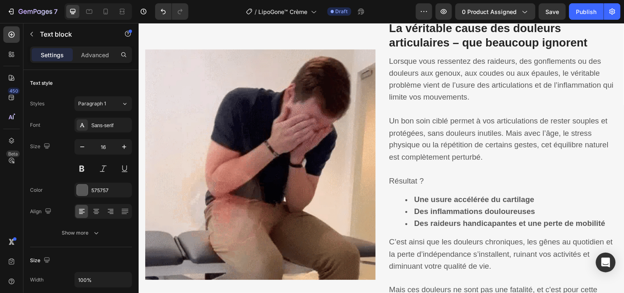
scroll to position [457, 0]
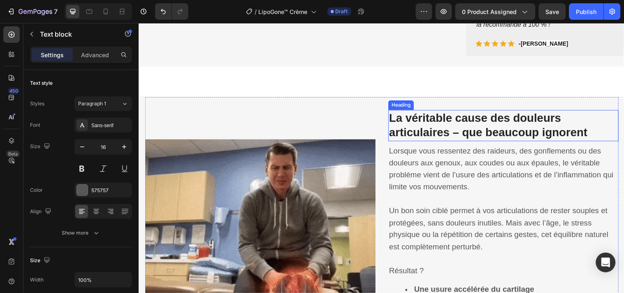
click at [433, 140] on strong "La véritable cause des douleurs articulaires – que beaucoup ignorent" at bounding box center [493, 127] width 201 height 28
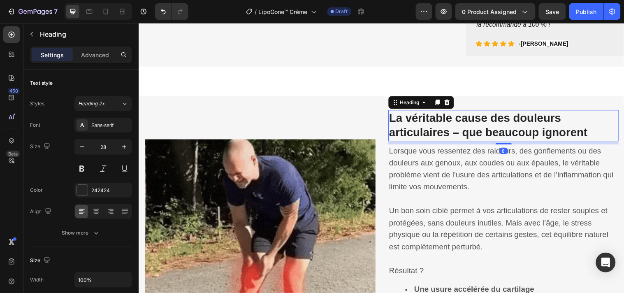
click at [433, 140] on strong "La véritable cause des douleurs articulaires – que beaucoup ignorent" at bounding box center [493, 127] width 201 height 28
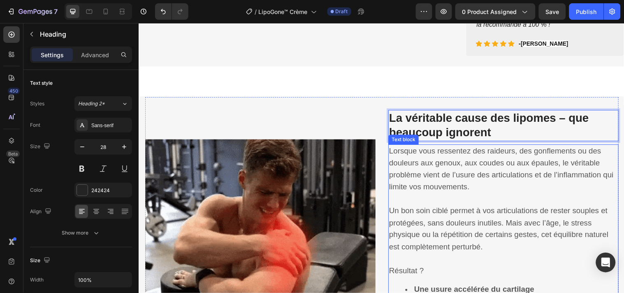
click at [427, 193] on span "Lorsque vous ressentez des raideurs, des gonflements ou des douleurs aux genoux…" at bounding box center [507, 170] width 228 height 45
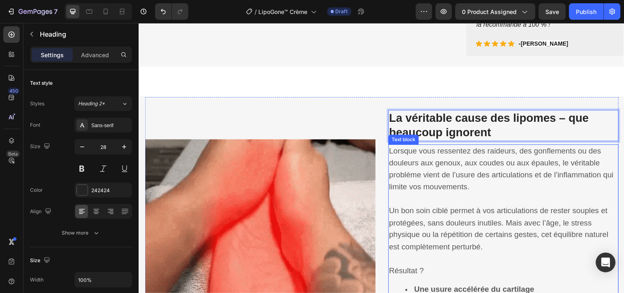
click at [427, 193] on span "Lorsque vous ressentez des raideurs, des gonflements ou des douleurs aux genoux…" at bounding box center [507, 170] width 228 height 45
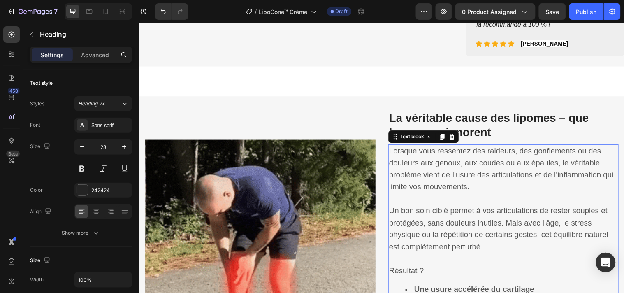
click at [427, 193] on span "Lorsque vous ressentez des raideurs, des gonflements ou des douleurs aux genoux…" at bounding box center [507, 170] width 228 height 45
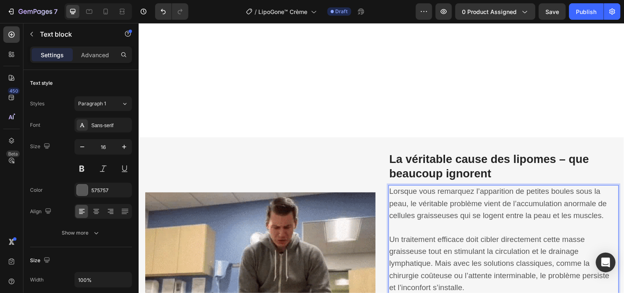
scroll to position [638, 0]
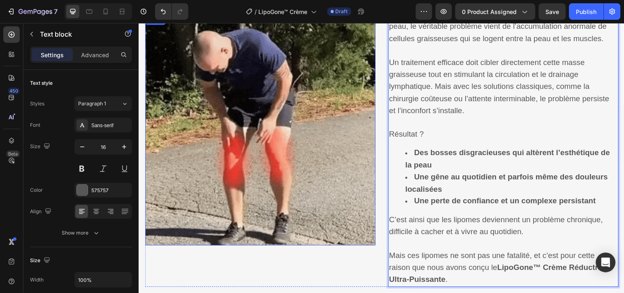
click at [246, 147] on img at bounding box center [262, 131] width 234 height 234
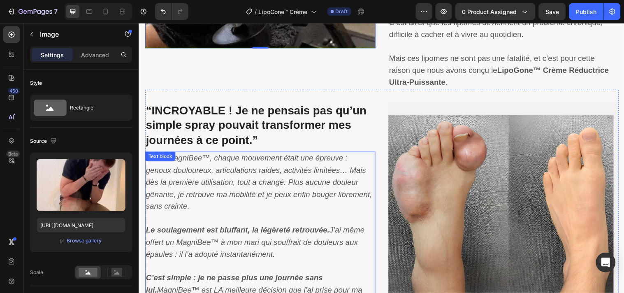
scroll to position [820, 0]
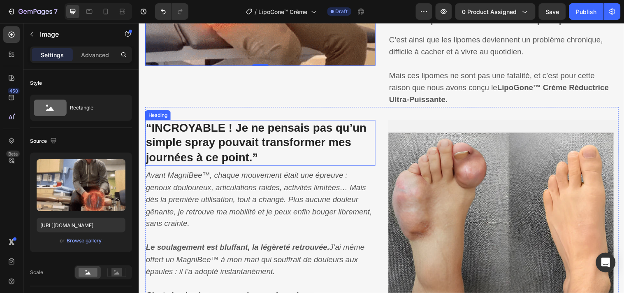
click at [287, 139] on strong "“INCROYABLE ! Je ne pensais pas qu’un simple spray pouvait transformer mes jour…" at bounding box center [258, 144] width 224 height 43
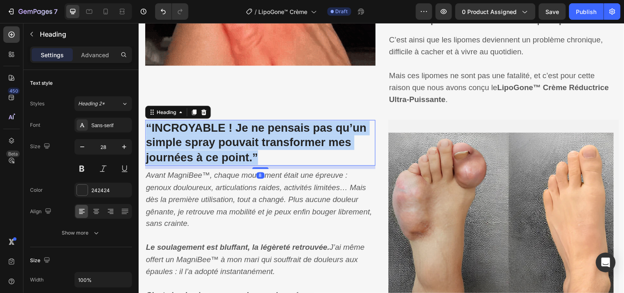
click at [287, 139] on strong "“INCROYABLE ! Je ne pensais pas qu’un simple spray pouvait transformer mes jour…" at bounding box center [258, 144] width 224 height 43
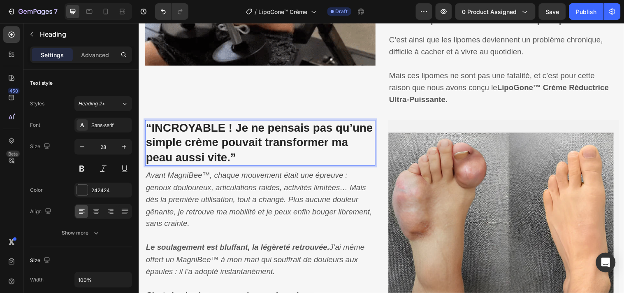
scroll to position [911, 0]
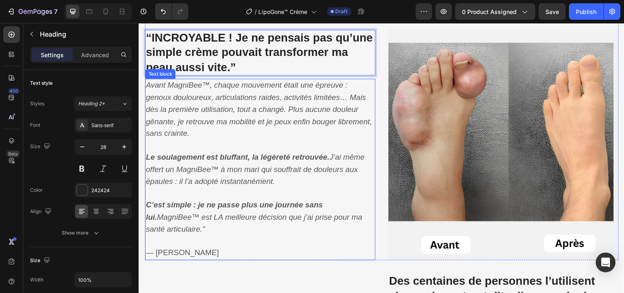
click at [278, 105] on p "Avant MagniBee™, chaque mouvement était une épreuve : genoux douloureux, articu…" at bounding box center [262, 110] width 232 height 61
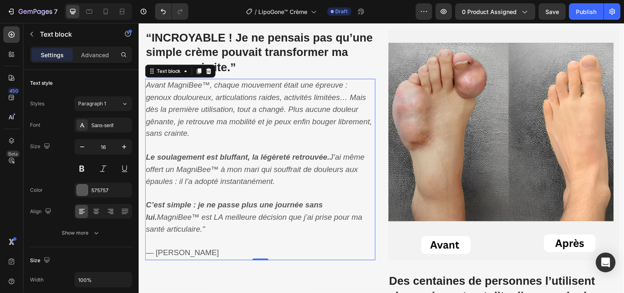
click at [278, 105] on p "Avant MagniBee™, chaque mouvement était une épreuve : genoux douloureux, articu…" at bounding box center [262, 110] width 232 height 61
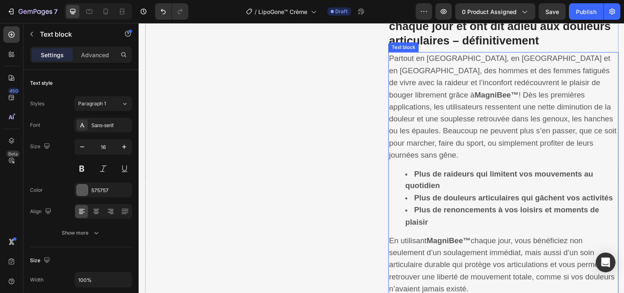
scroll to position [1094, 0]
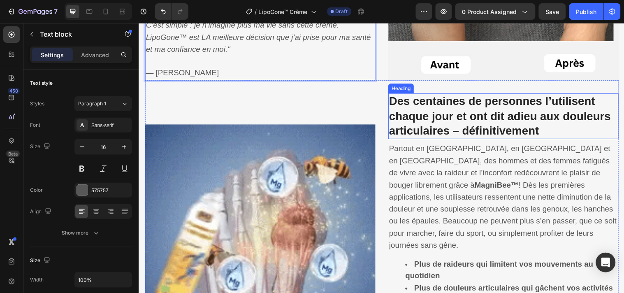
click at [437, 119] on strong "Des centaines de personnes l’utilisent chaque jour et ont dit adieu aux douleur…" at bounding box center [505, 116] width 225 height 43
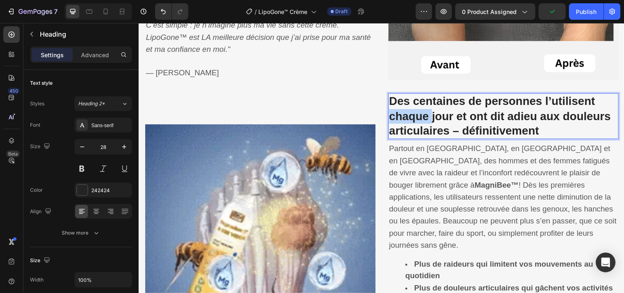
click at [415, 113] on strong "Des centaines de personnes l’utilisent chaque jour et ont dit adieu aux douleur…" at bounding box center [505, 116] width 225 height 43
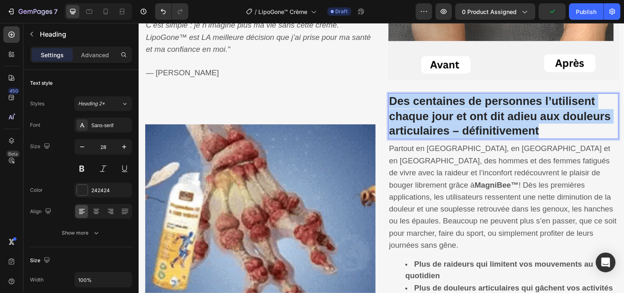
click at [415, 113] on strong "Des centaines de personnes l’utilisent chaque jour et ont dit adieu aux douleur…" at bounding box center [505, 116] width 225 height 43
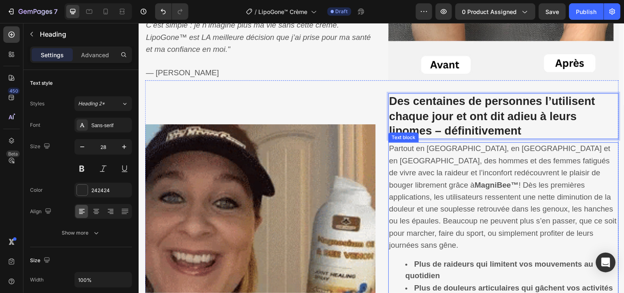
click at [457, 201] on span "Partout en [GEOGRAPHIC_DATA], en [GEOGRAPHIC_DATA] et en [GEOGRAPHIC_DATA], des…" at bounding box center [508, 199] width 231 height 106
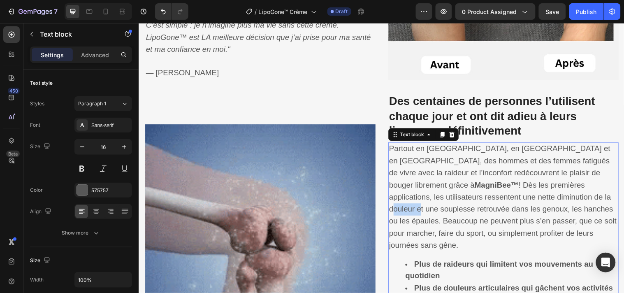
click at [457, 201] on span "Partout en [GEOGRAPHIC_DATA], en [GEOGRAPHIC_DATA] et en [GEOGRAPHIC_DATA], des…" at bounding box center [508, 199] width 231 height 106
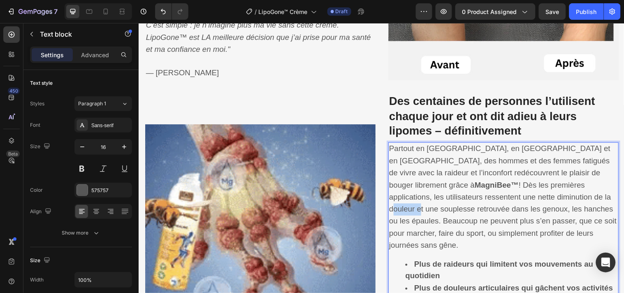
click at [457, 201] on span "Partout en [GEOGRAPHIC_DATA], en [GEOGRAPHIC_DATA] et en [GEOGRAPHIC_DATA], des…" at bounding box center [508, 199] width 231 height 106
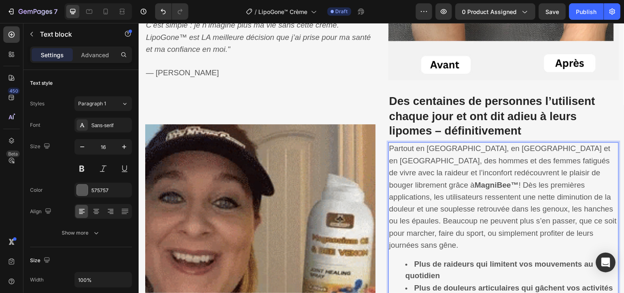
click at [457, 201] on span "Partout en [GEOGRAPHIC_DATA], en [GEOGRAPHIC_DATA] et en [GEOGRAPHIC_DATA], des…" at bounding box center [508, 199] width 231 height 106
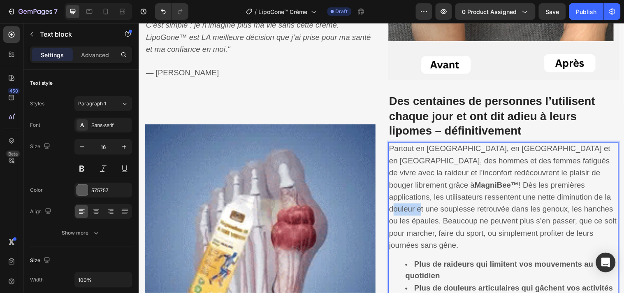
click at [457, 201] on span "Partout en [GEOGRAPHIC_DATA], en [GEOGRAPHIC_DATA] et en [GEOGRAPHIC_DATA], des…" at bounding box center [508, 199] width 231 height 106
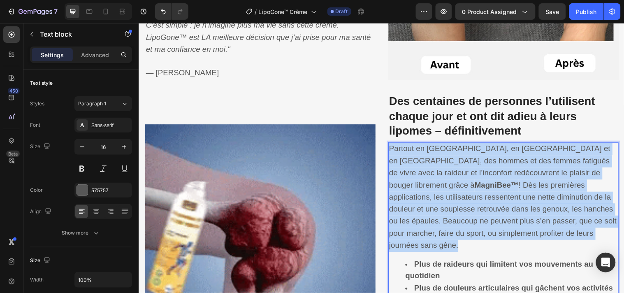
click at [457, 201] on span "Partout en [GEOGRAPHIC_DATA], en [GEOGRAPHIC_DATA] et en [GEOGRAPHIC_DATA], des…" at bounding box center [508, 199] width 231 height 106
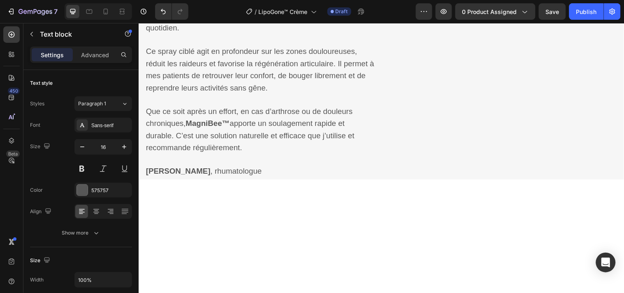
scroll to position [1409, 0]
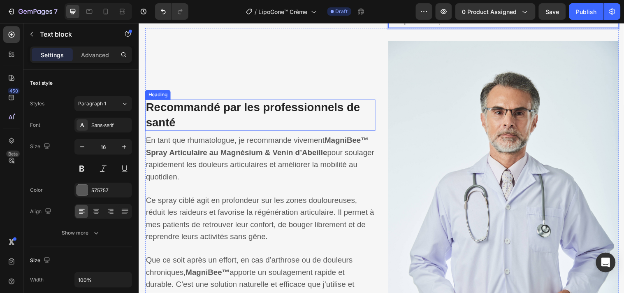
click at [255, 102] on strong "Recommandé par les professionnels de santé" at bounding box center [254, 116] width 217 height 28
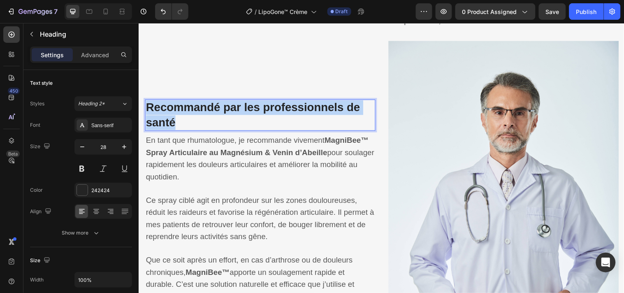
click at [255, 102] on strong "Recommandé par les professionnels de santé" at bounding box center [254, 116] width 217 height 28
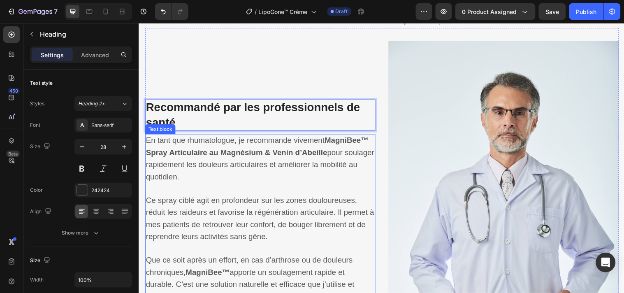
click at [264, 147] on strong "MagniBee™ Spray Articulaire au Magnésium & Venin d’Abeille" at bounding box center [259, 147] width 226 height 21
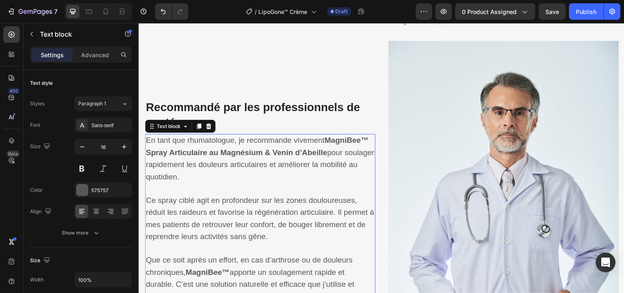
click at [264, 147] on strong "MagniBee™ Spray Articulaire au Magnésium & Venin d’Abeille" at bounding box center [259, 147] width 226 height 21
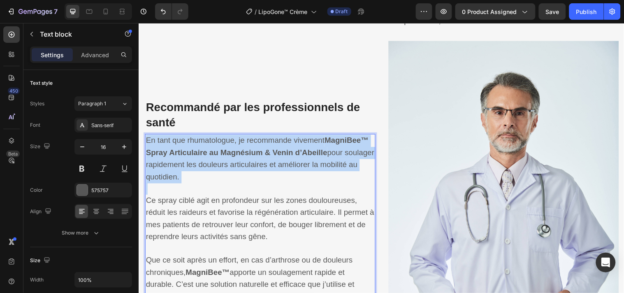
click at [266, 147] on strong "MagniBee™ Spray Articulaire au Magnésium & Venin d’Abeille" at bounding box center [259, 147] width 226 height 21
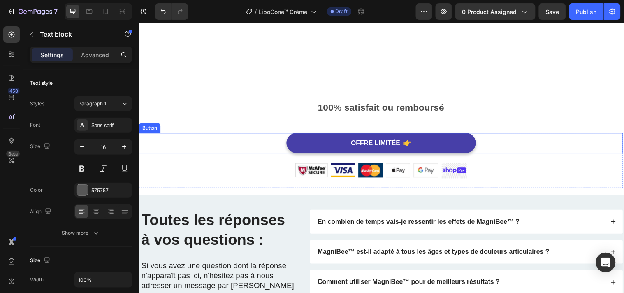
scroll to position [2164, 0]
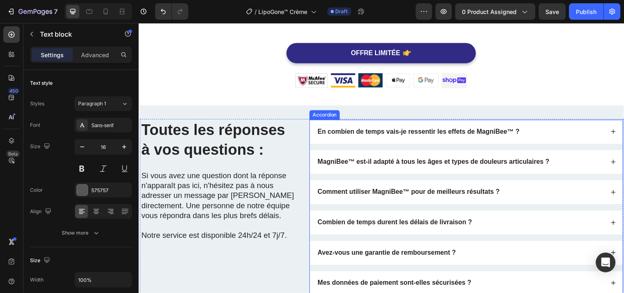
click at [532, 132] on div "En combien de temps vais-je ressentir les effets de MagniBee™ ?" at bounding box center [465, 132] width 292 height 11
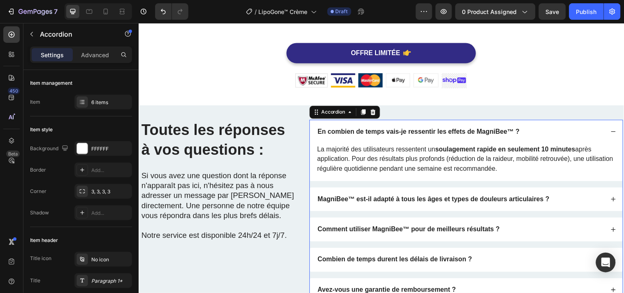
click at [481, 132] on strong "En combien de temps vais-je ressentir les effets de MagniBee™ ?" at bounding box center [422, 132] width 205 height 7
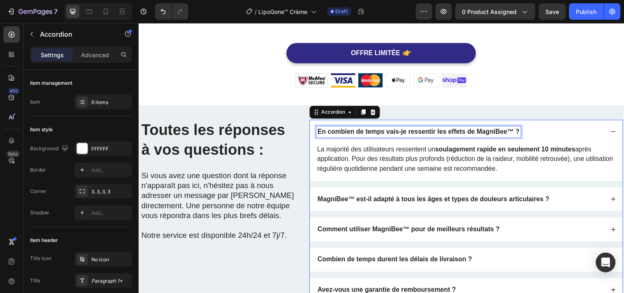
click at [481, 132] on strong "En combien de temps vais-je ressentir les effets de MagniBee™ ?" at bounding box center [422, 132] width 205 height 7
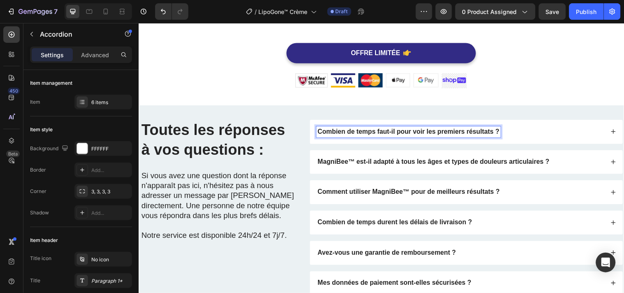
click at [512, 129] on div "Combien de temps faut-il pour voir les premiers résultats ?" at bounding box center [465, 132] width 292 height 11
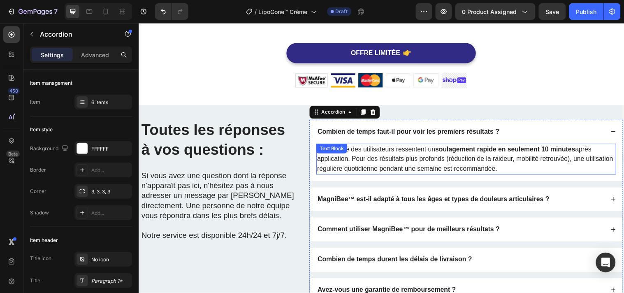
click at [457, 148] on strong "soulagement rapide en seulement 10 minutes" at bounding box center [511, 150] width 142 height 7
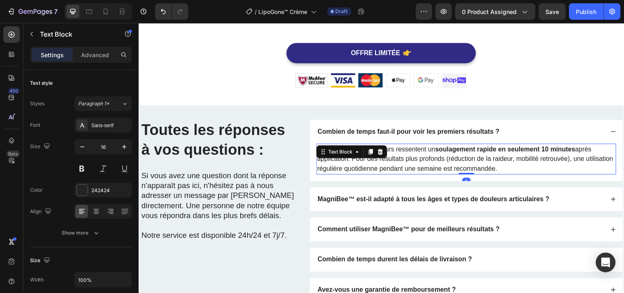
click at [457, 148] on strong "soulagement rapide en seulement 10 minutes" at bounding box center [511, 150] width 142 height 7
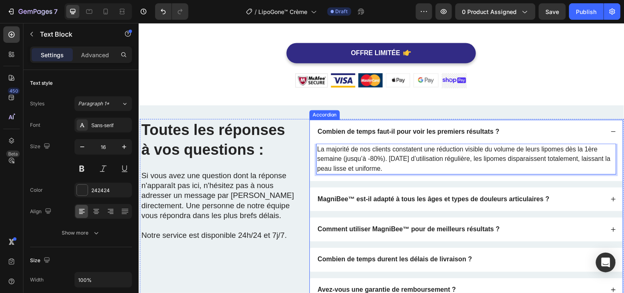
click at [564, 201] on div "MagniBee™ est-il adapté à tous les âges et types de douleurs articulaires ?" at bounding box center [465, 201] width 292 height 11
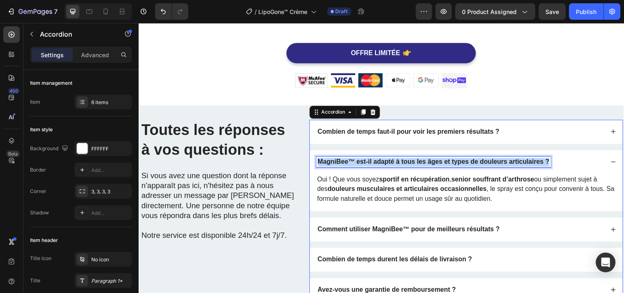
click at [472, 160] on strong "MagniBee™ est-il adapté à tous les âges et types de douleurs articulaires ?" at bounding box center [438, 163] width 236 height 7
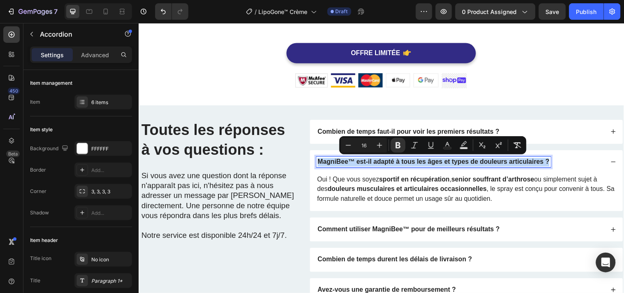
copy strong "MagniBee™ est-il adapté à tous les âges et types de douleurs articulaires ?"
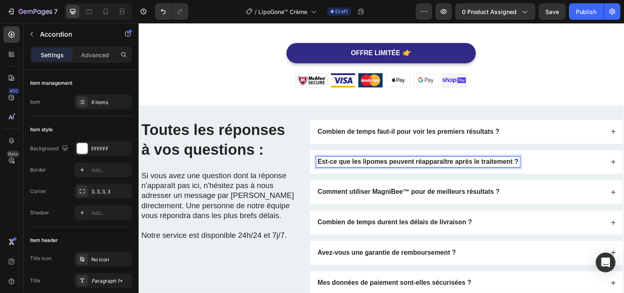
click at [548, 166] on div "Est-ce que les lipomes peuvent réapparaître après le traitement ?" at bounding box center [465, 163] width 292 height 11
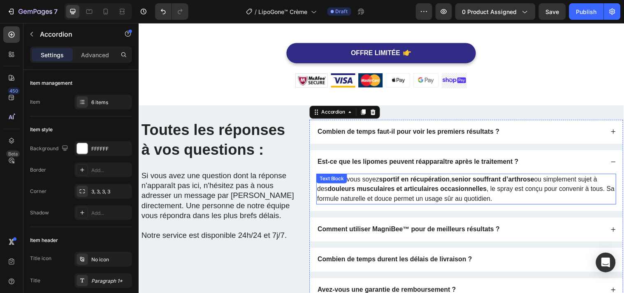
click at [490, 191] on strong "douleurs musculaires et articulaires occasionnelles" at bounding box center [412, 190] width 162 height 7
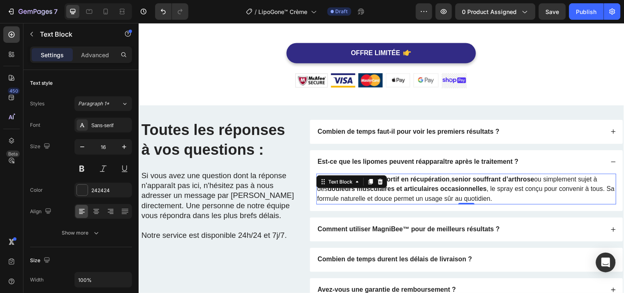
click at [490, 191] on strong "douleurs musculaires et articulaires occasionnelles" at bounding box center [412, 190] width 162 height 7
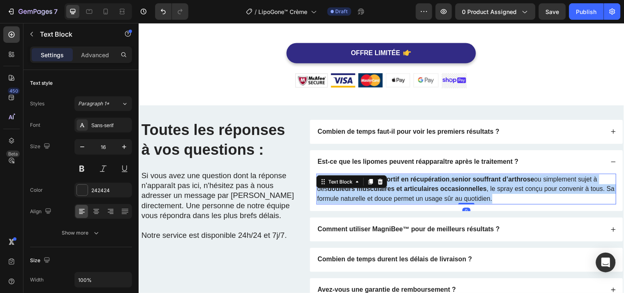
click at [490, 191] on strong "douleurs musculaires et articulaires occasionnelles" at bounding box center [412, 190] width 162 height 7
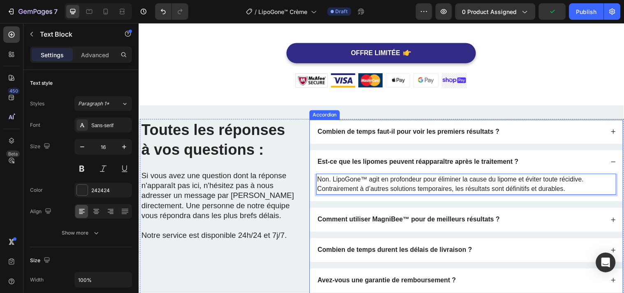
drag, startPoint x: 521, startPoint y: 216, endPoint x: 489, endPoint y: 221, distance: 32.4
click at [521, 217] on div "Comment utiliser MagniBee™ pour de meilleurs résultats ?" at bounding box center [465, 222] width 292 height 11
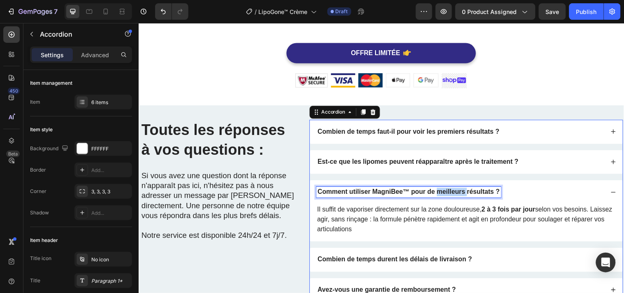
click at [447, 190] on strong "Comment utiliser MagniBee™ pour de meilleurs résultats ?" at bounding box center [412, 193] width 185 height 7
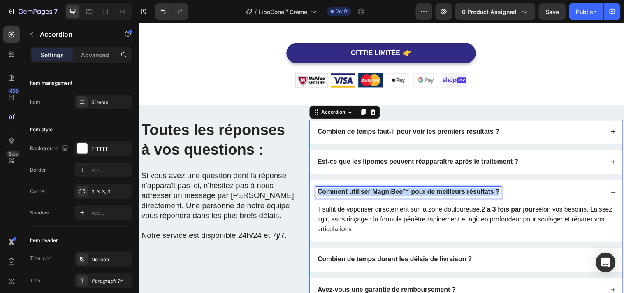
click at [447, 190] on strong "Comment utiliser MagniBee™ pour de meilleurs résultats ?" at bounding box center [412, 193] width 185 height 7
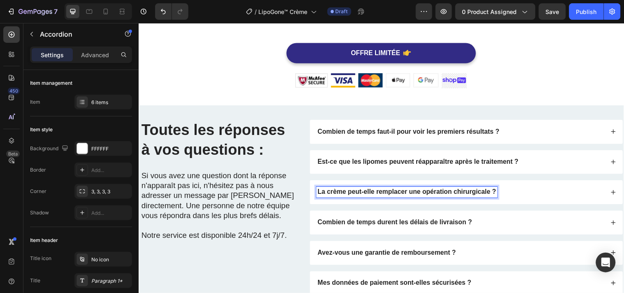
click at [553, 196] on div "La crème peut-elle remplacer une opération chirurgicale ?" at bounding box center [465, 194] width 292 height 11
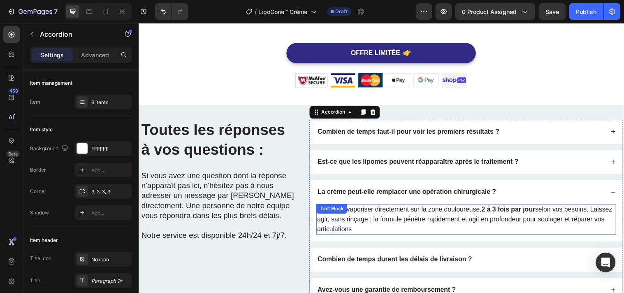
click at [391, 218] on p "Il suffit de vaporiser directement sur la zone douloureuse, 2 à 3 fois par jour…" at bounding box center [471, 222] width 303 height 30
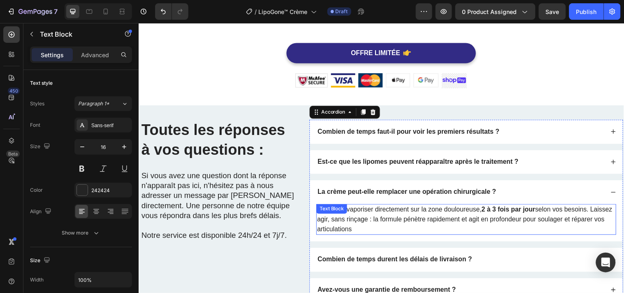
click at [391, 218] on p "Il suffit de vaporiser directement sur la zone douloureuse, 2 à 3 fois par jour…" at bounding box center [471, 222] width 303 height 30
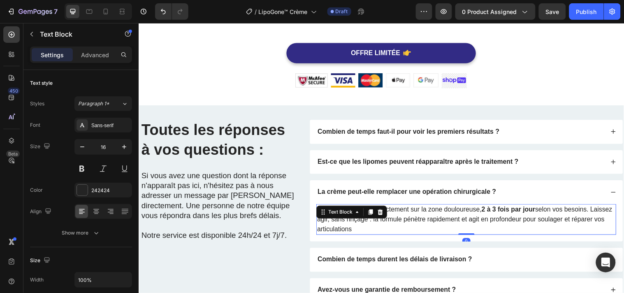
click at [391, 218] on p "Il suffit de vaporiser directement sur la zone douloureuse, 2 à 3 fois par jour…" at bounding box center [471, 222] width 303 height 30
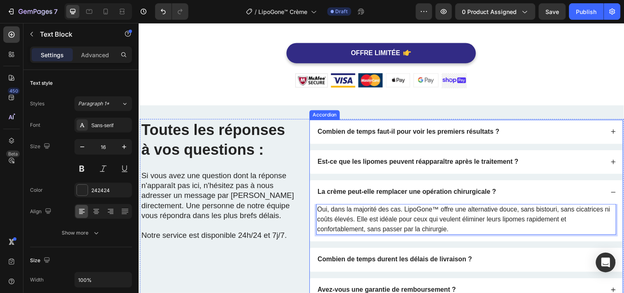
scroll to position [2255, 0]
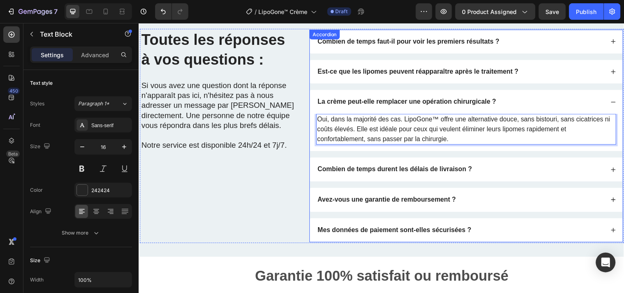
click at [488, 170] on div "Combien de temps durent les délais de livraison ?" at bounding box center [465, 171] width 292 height 11
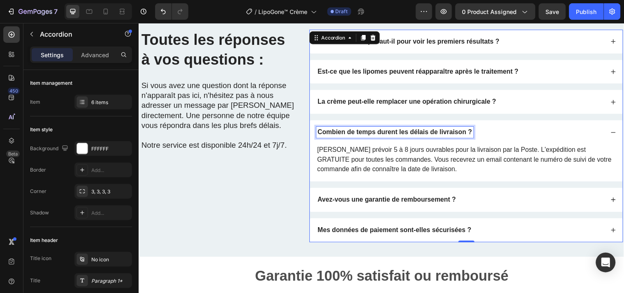
click at [441, 133] on strong "Combien de temps durent les délais de livraison ?" at bounding box center [398, 132] width 157 height 7
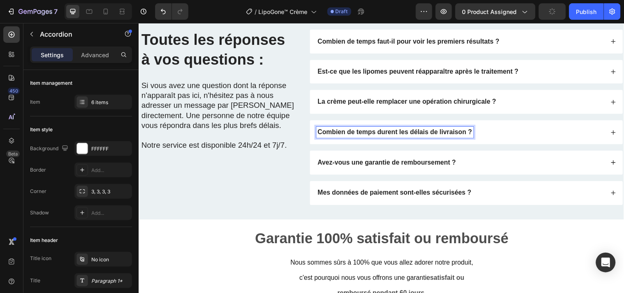
click at [508, 128] on div "Combien de temps durent les délais de livraison ?" at bounding box center [465, 133] width 292 height 11
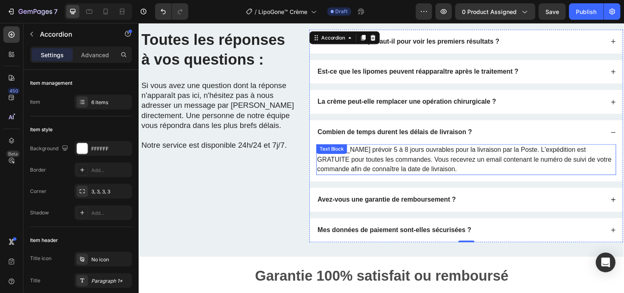
click at [468, 148] on p "[PERSON_NAME] prévoir 5 à 8 jours ouvrables pour la livraison par la Poste. L'e…" at bounding box center [471, 161] width 303 height 30
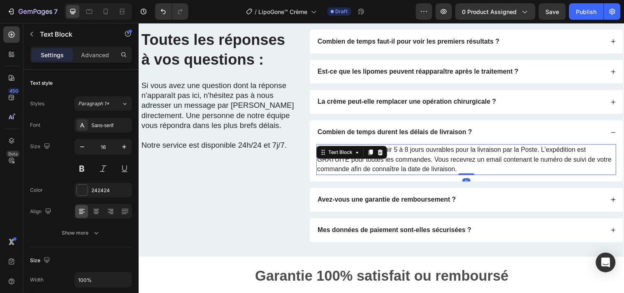
click at [468, 148] on p "[PERSON_NAME] prévoir 5 à 8 jours ouvrables pour la livraison par la Poste. L'e…" at bounding box center [471, 161] width 303 height 30
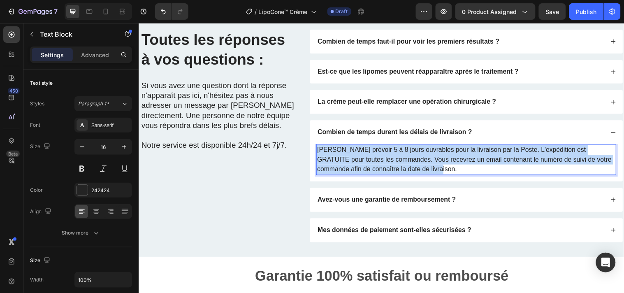
click at [468, 148] on p "[PERSON_NAME] prévoir 5 à 8 jours ouvrables pour la livraison par la Poste. L'e…" at bounding box center [471, 161] width 303 height 30
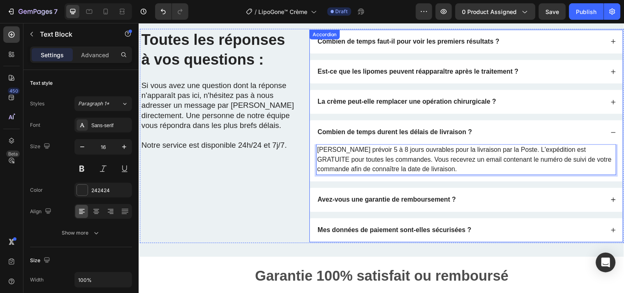
drag, startPoint x: 478, startPoint y: 211, endPoint x: 474, endPoint y: 206, distance: 6.4
click at [476, 210] on div "Avez-vous une garantie de remboursement ?" at bounding box center [471, 202] width 318 height 24
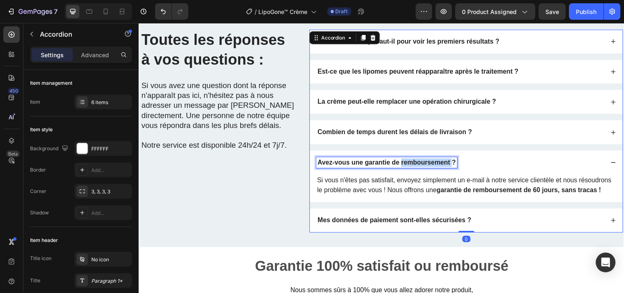
click at [410, 163] on strong "Avez-vous une garantie de remboursement ?" at bounding box center [390, 163] width 141 height 7
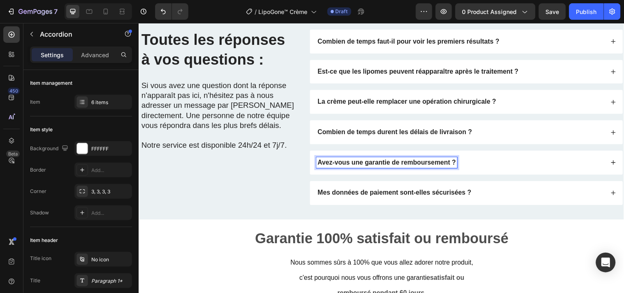
click at [491, 164] on div "Avez-vous une garantie de remboursement ?" at bounding box center [465, 164] width 292 height 11
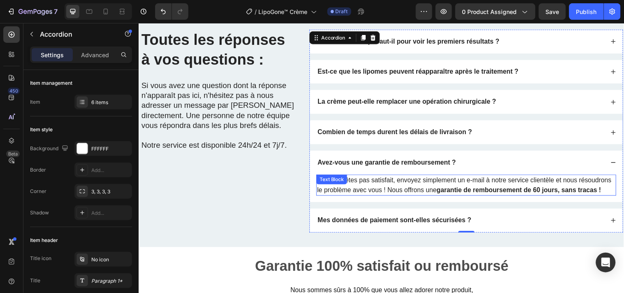
click at [414, 188] on p "Si vous n'êtes pas satisfait, envoyez simplement un e-mail à notre service clie…" at bounding box center [471, 187] width 303 height 20
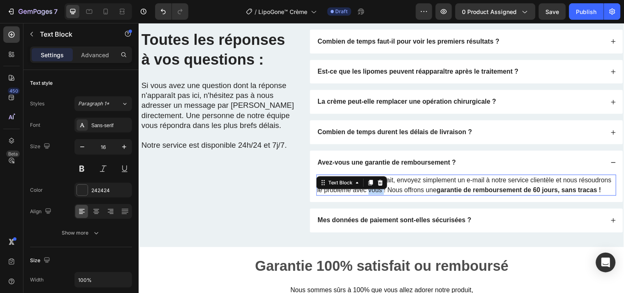
click at [414, 188] on p "Si vous n'êtes pas satisfait, envoyez simplement un e-mail à notre service clie…" at bounding box center [471, 187] width 303 height 20
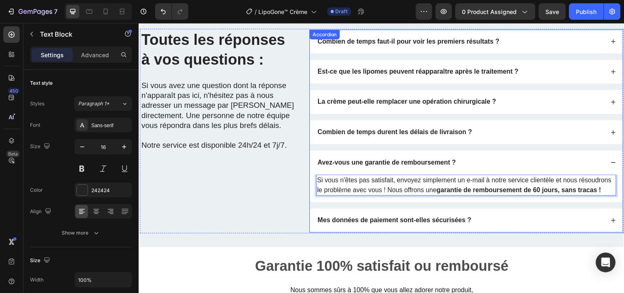
click at [486, 229] on div "Mes données de paiement sont-elles sécurisées ?" at bounding box center [465, 222] width 292 height 11
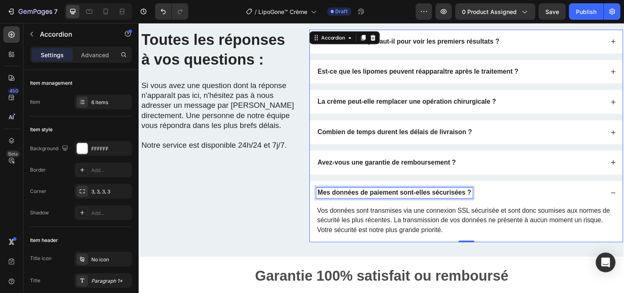
click at [447, 197] on strong "Mes données de paiement sont-elles sécurisées ?" at bounding box center [398, 194] width 156 height 7
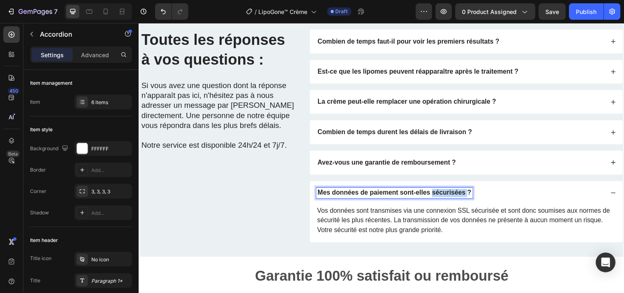
click at [447, 197] on strong "Mes données de paiement sont-elles sécurisées ?" at bounding box center [398, 194] width 156 height 7
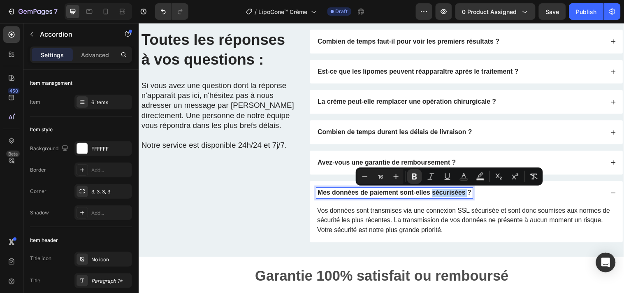
click at [447, 197] on strong "Mes données de paiement sont-elles sécurisées ?" at bounding box center [398, 194] width 156 height 7
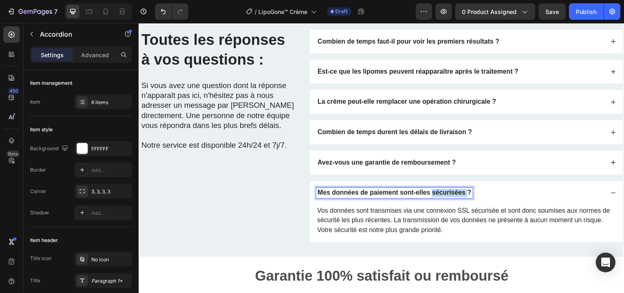
click at [447, 197] on strong "Mes données de paiement sont-elles sécurisées ?" at bounding box center [398, 194] width 156 height 7
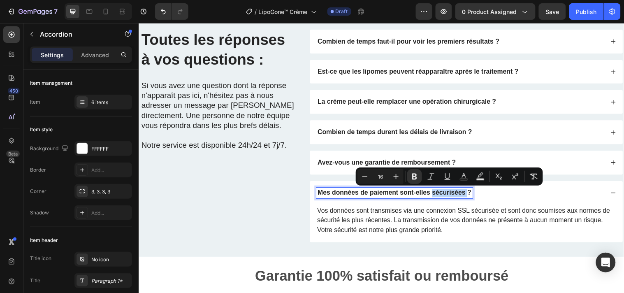
click at [447, 197] on strong "Mes données de paiement sont-elles sécurisées ?" at bounding box center [398, 194] width 156 height 7
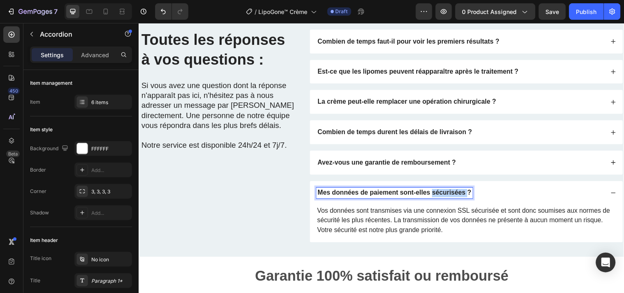
click at [447, 197] on strong "Mes données de paiement sont-elles sécurisées ?" at bounding box center [398, 194] width 156 height 7
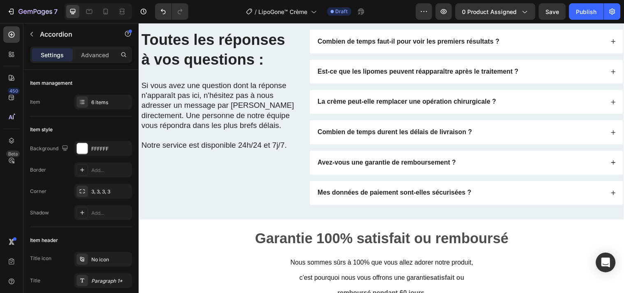
click at [494, 195] on div "Mes données de paiement sont-elles sécurisées ?" at bounding box center [465, 195] width 292 height 11
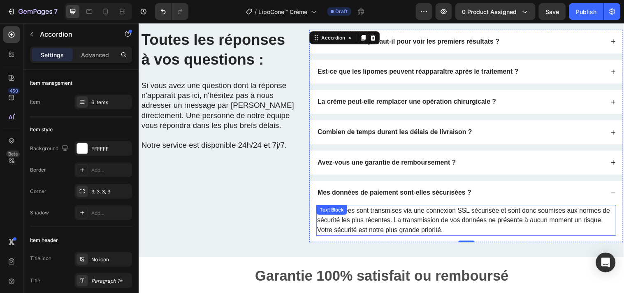
click at [380, 216] on p "Vos données sont transmises via une connexion SSL sécurisée et sont donc soumis…" at bounding box center [471, 223] width 303 height 30
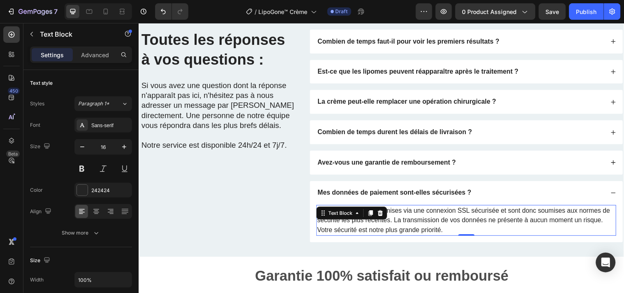
click at [382, 216] on icon at bounding box center [384, 216] width 5 height 6
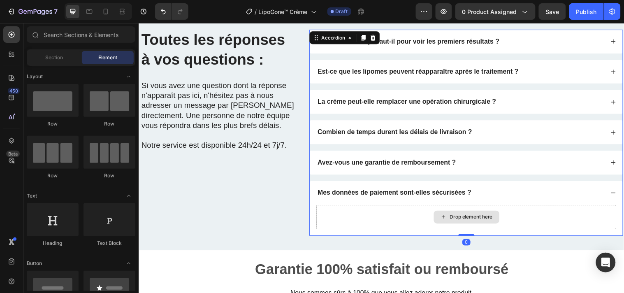
click at [445, 219] on icon at bounding box center [448, 219] width 7 height 7
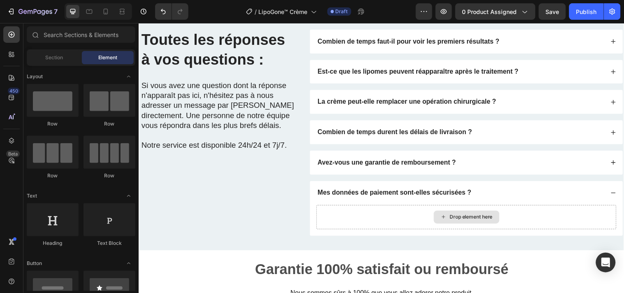
click at [445, 217] on icon at bounding box center [448, 219] width 7 height 7
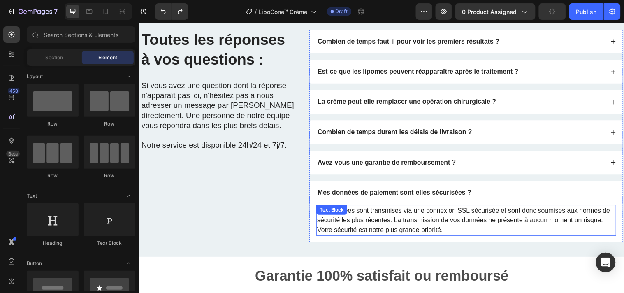
click at [438, 217] on p "Vos données sont transmises via une connexion SSL sécurisée et sont donc soumis…" at bounding box center [471, 223] width 303 height 30
click at [437, 217] on p "Vos données sont transmises via une connexion SSL sécurisée et sont donc soumis…" at bounding box center [471, 223] width 303 height 30
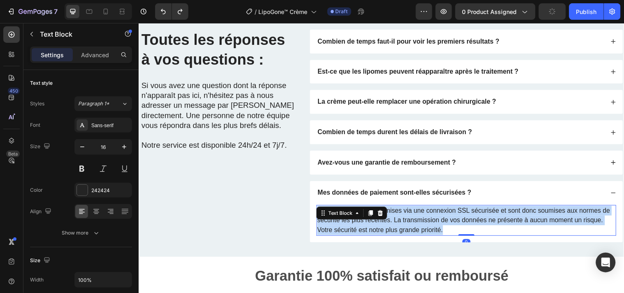
click at [437, 216] on p "Vos données sont transmises via une connexion SSL sécurisée et sont donc soumis…" at bounding box center [471, 223] width 303 height 30
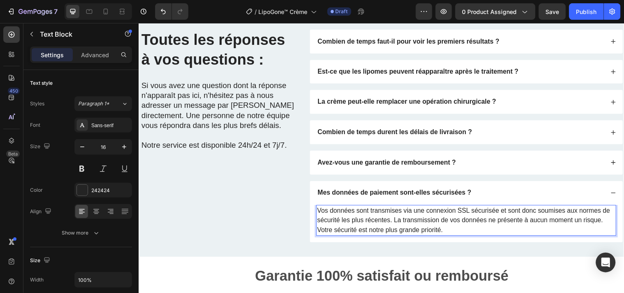
click at [471, 223] on p "Vos données sont transmises via une connexion SSL sécurisée et sont donc soumis…" at bounding box center [471, 223] width 303 height 30
click at [474, 222] on p "Vos données sont transmises via une connexion SSL sécurisée et sont donc soumis…" at bounding box center [471, 223] width 303 height 30
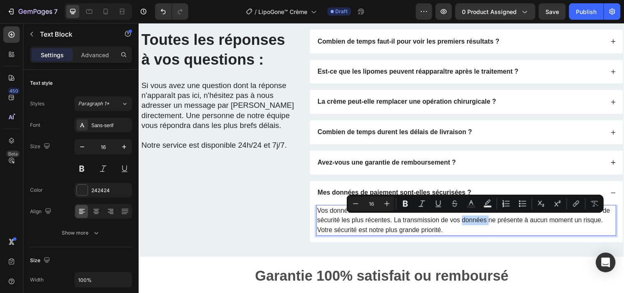
click at [467, 221] on p "Vos données sont transmises via une connexion SSL sécurisée et sont donc soumis…" at bounding box center [471, 223] width 303 height 30
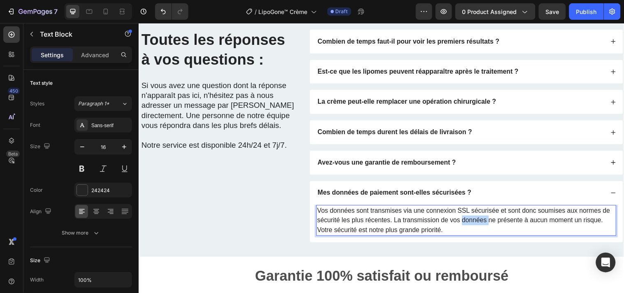
click at [467, 220] on p "Vos données sont transmises via une connexion SSL sécurisée et sont donc soumis…" at bounding box center [471, 223] width 303 height 30
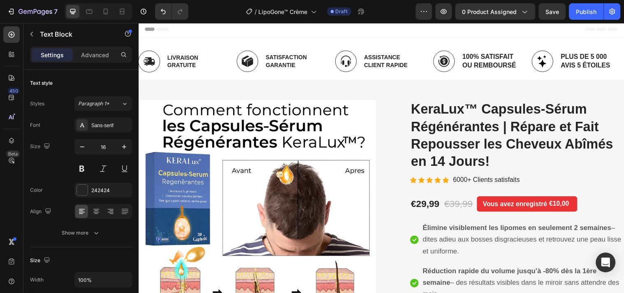
scroll to position [0, 0]
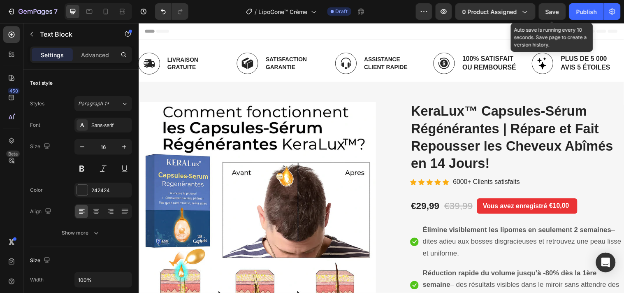
click at [552, 14] on span "Save" at bounding box center [553, 11] width 14 height 7
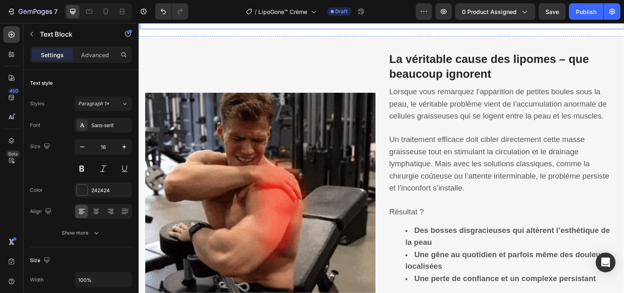
scroll to position [548, 0]
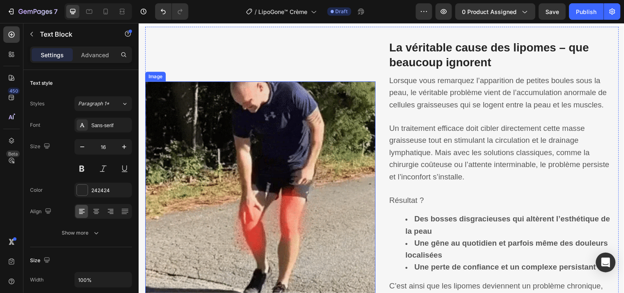
click at [304, 149] on img at bounding box center [262, 199] width 234 height 234
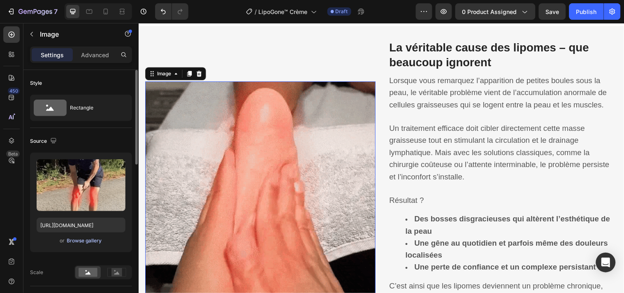
click at [81, 243] on div "Browse gallery" at bounding box center [84, 240] width 35 height 7
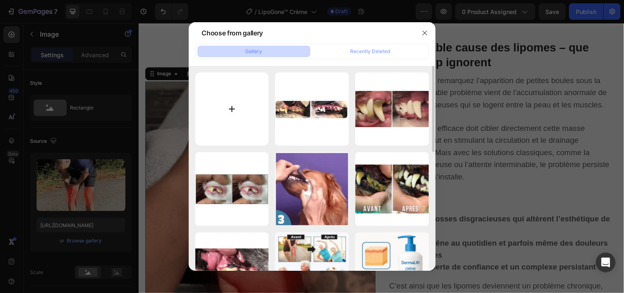
click at [231, 107] on input "file" at bounding box center [232, 109] width 74 height 74
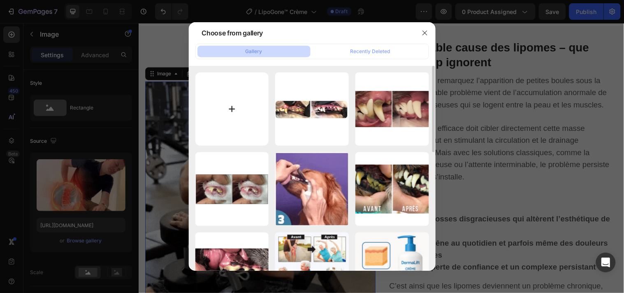
type input "C:\fakepath\1.png"
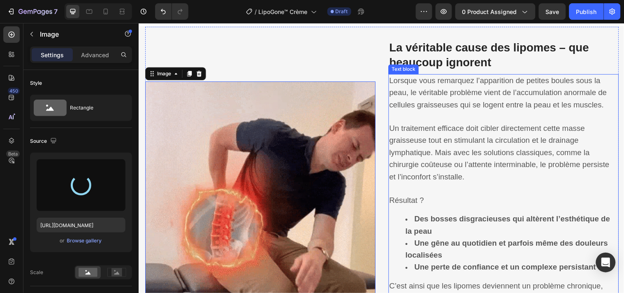
type input "https://cdn.shopify.com/s/files/1/0748/6688/4847/files/gempages_574280435123618…"
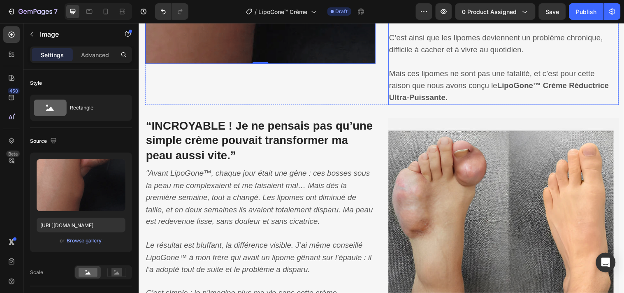
scroll to position [913, 0]
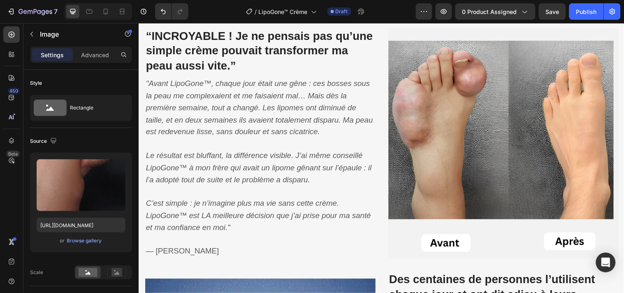
click at [469, 163] on img at bounding box center [509, 145] width 234 height 234
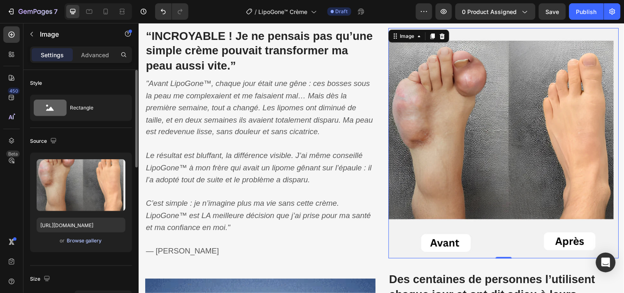
click at [92, 236] on button "Browse gallery" at bounding box center [85, 240] width 36 height 8
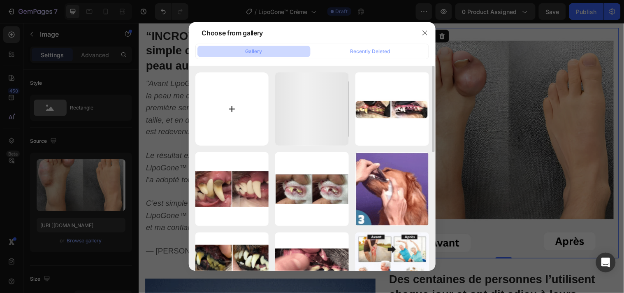
click at [234, 112] on input "file" at bounding box center [232, 109] width 74 height 74
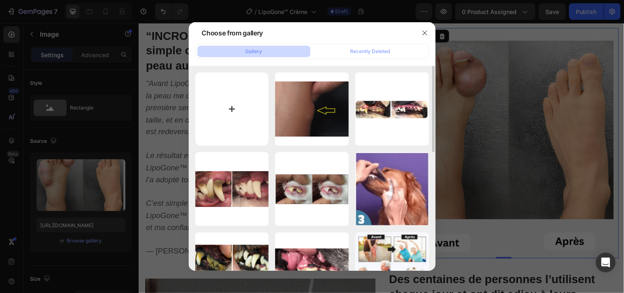
type input "C:\fakepath\2.png"
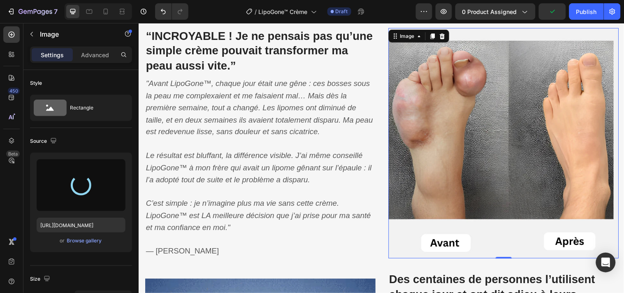
type input "https://cdn.shopify.com/s/files/1/0748/6688/4847/files/gempages_574280435123618…"
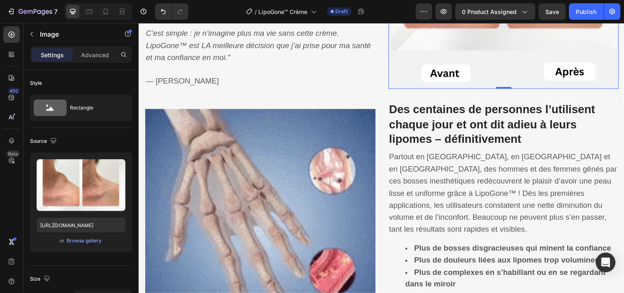
scroll to position [1096, 0]
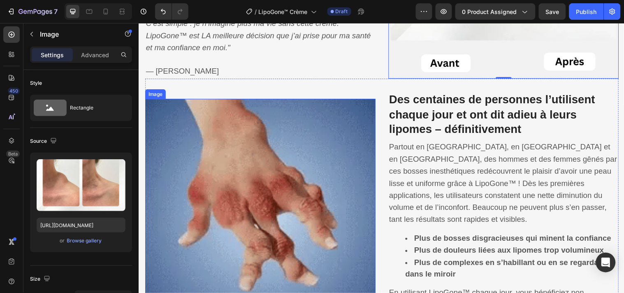
click at [262, 209] on img at bounding box center [262, 216] width 234 height 234
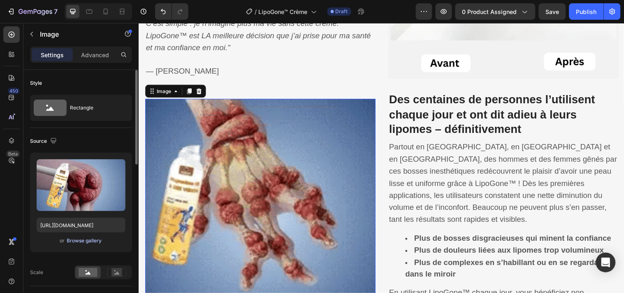
click at [99, 240] on div "Browse gallery" at bounding box center [84, 240] width 35 height 7
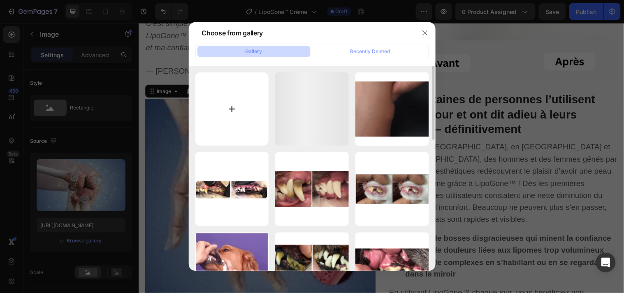
click at [230, 106] on input "file" at bounding box center [232, 109] width 74 height 74
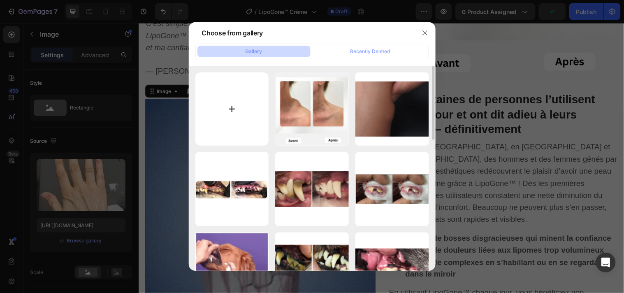
type input "C:\fakepath\3.png"
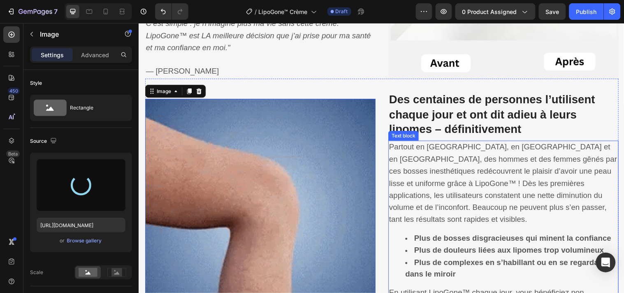
type input "https://cdn.shopify.com/s/files/1/0748/6688/4847/files/gempages_574280435123618…"
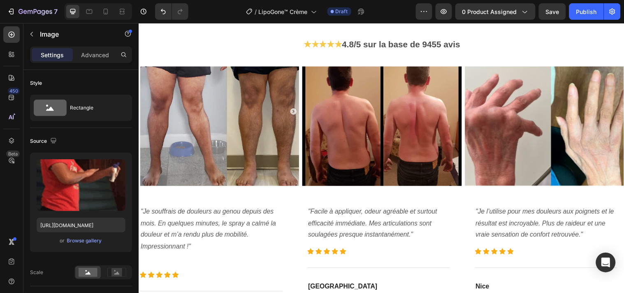
scroll to position [1827, 0]
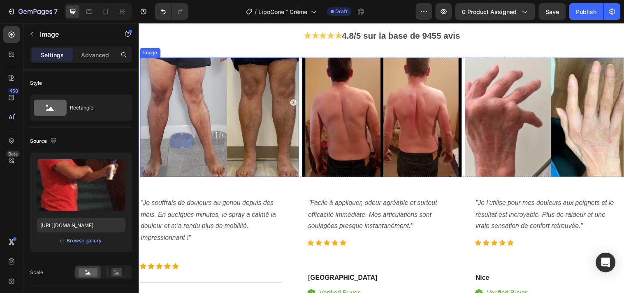
click at [256, 151] on img at bounding box center [221, 118] width 162 height 121
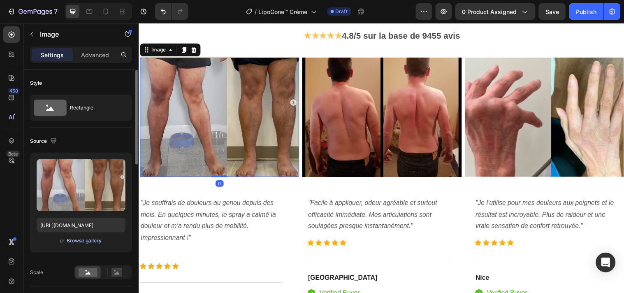
click at [90, 243] on div "Browse gallery" at bounding box center [84, 240] width 35 height 7
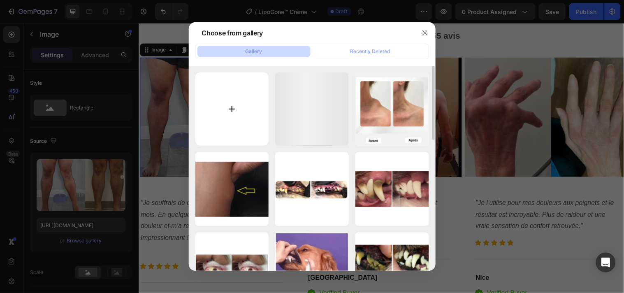
click at [230, 119] on input "file" at bounding box center [232, 109] width 74 height 74
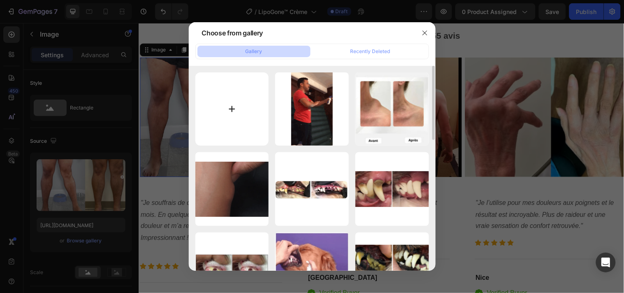
type input "C:\fakepath\4.png"
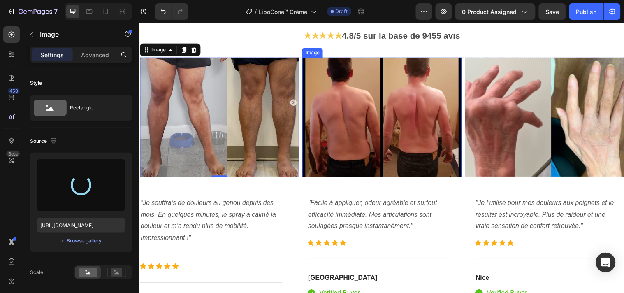
type input "https://cdn.shopify.com/s/files/1/0748/6688/4847/files/gempages_574280435123618…"
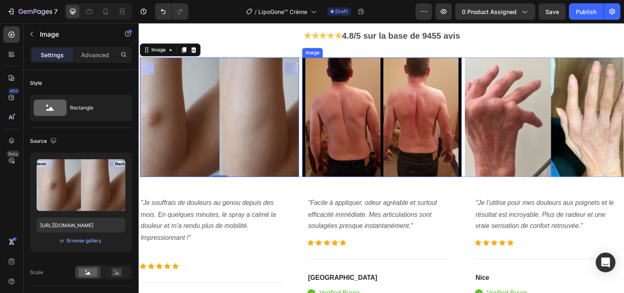
click at [366, 162] on img at bounding box center [386, 118] width 162 height 121
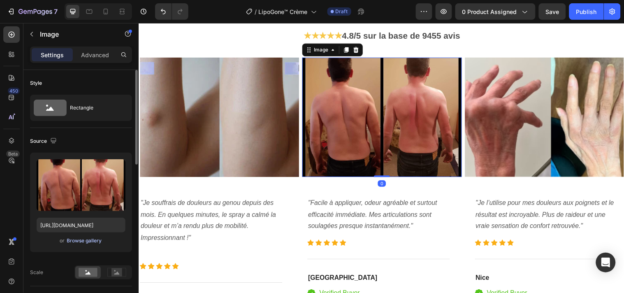
click at [93, 237] on div "Browse gallery" at bounding box center [84, 240] width 35 height 7
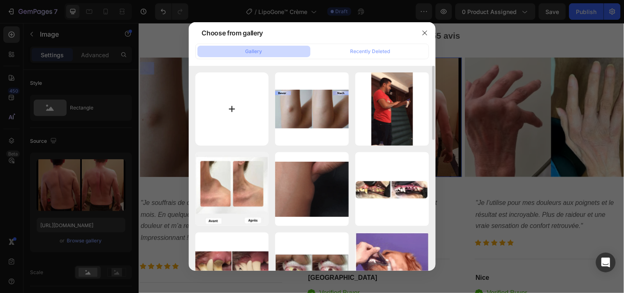
click at [237, 112] on input "file" at bounding box center [232, 109] width 74 height 74
type input "C:\fakepath\5.png"
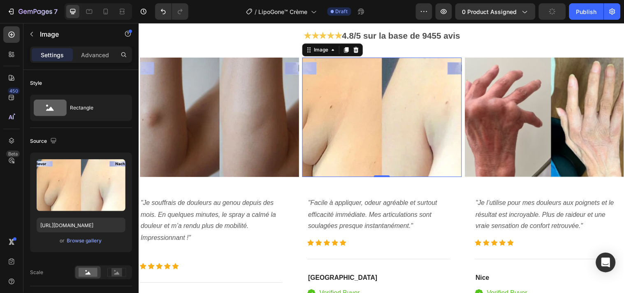
type input "https://cdn.shopify.com/s/files/1/0748/6688/4847/files/gempages_574280435123618…"
click at [518, 136] on img at bounding box center [551, 118] width 162 height 121
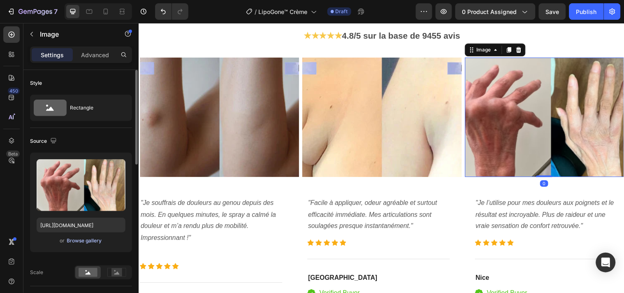
click at [94, 240] on div "Browse gallery" at bounding box center [84, 240] width 35 height 7
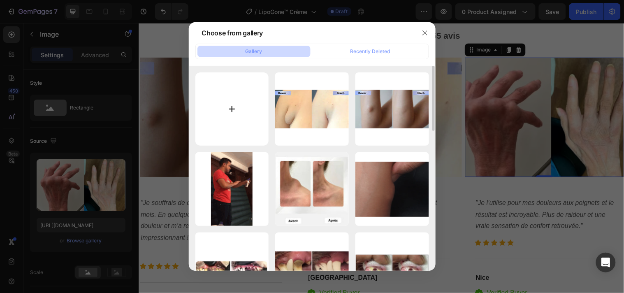
click at [233, 105] on input "file" at bounding box center [232, 109] width 74 height 74
type input "C:\fakepath\6.png"
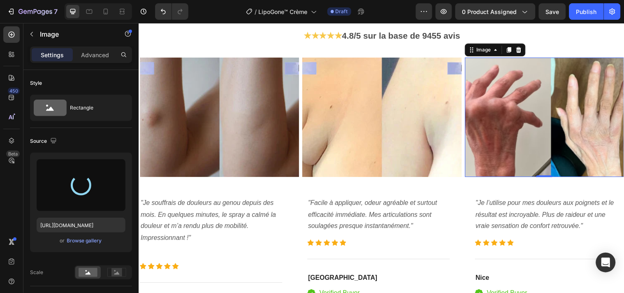
type input "https://cdn.shopify.com/s/files/1/0748/6688/4847/files/gempages_574280435123618…"
